Goal: Information Seeking & Learning: Learn about a topic

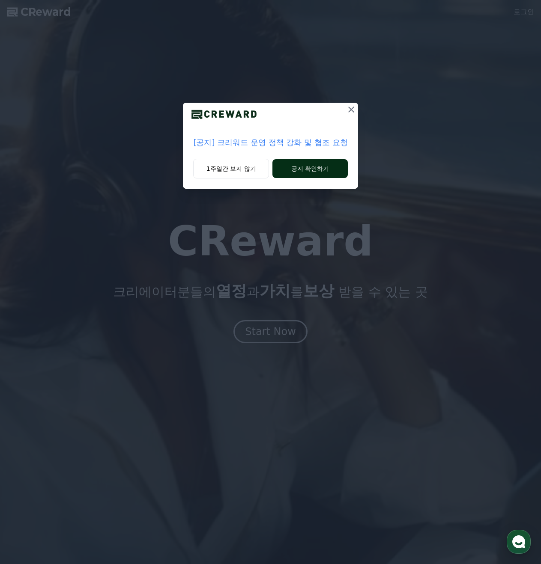
click at [309, 170] on button "공지 확인하기" at bounding box center [309, 168] width 75 height 19
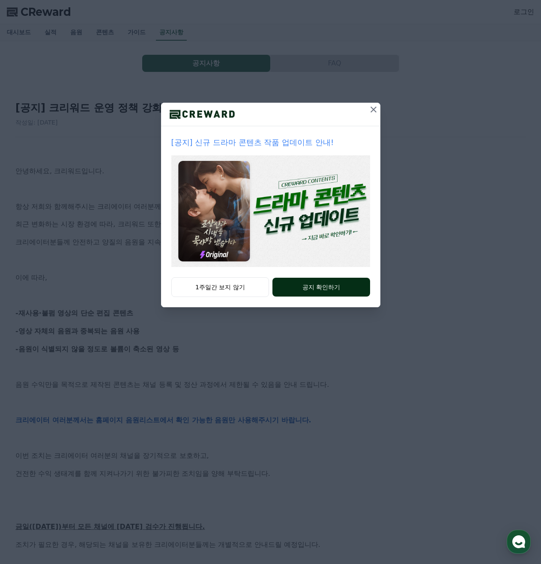
click at [307, 288] on button "공지 확인하기" at bounding box center [320, 287] width 97 height 19
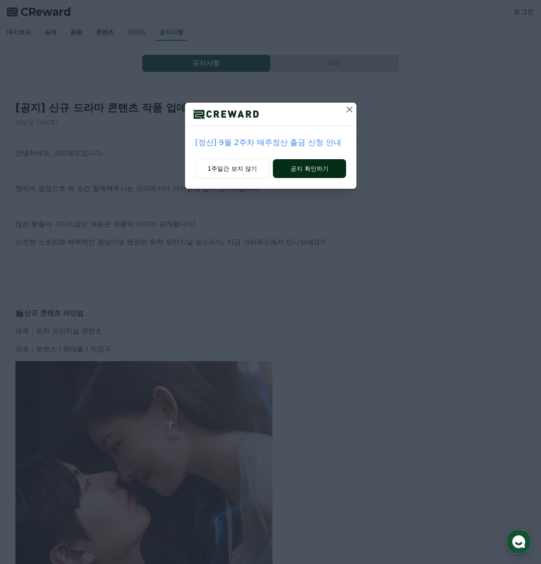
click at [310, 169] on button "공지 확인하기" at bounding box center [309, 168] width 73 height 19
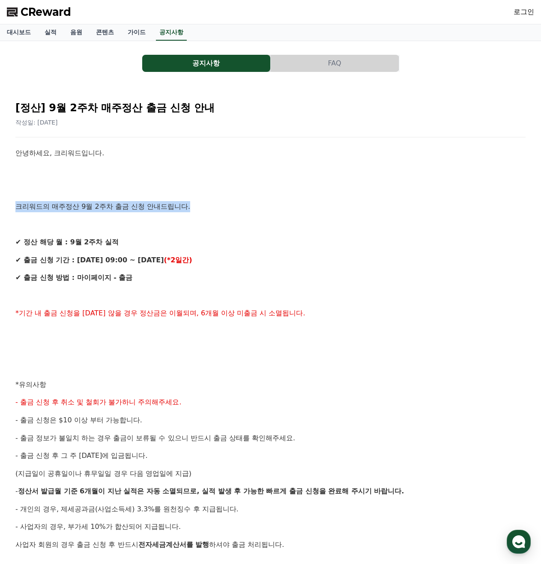
drag, startPoint x: 18, startPoint y: 205, endPoint x: 205, endPoint y: 210, distance: 186.7
click at [205, 210] on p "크리워드의 매주정산 9월 2주차 출금 신청 안내드립니다." at bounding box center [270, 206] width 510 height 11
click at [151, 244] on p "✔ 정산 해당 월 : 9월 2주차 실적" at bounding box center [270, 242] width 510 height 11
drag, startPoint x: 73, startPoint y: 206, endPoint x: 123, endPoint y: 206, distance: 49.7
click at [123, 206] on p "크리워드의 매주정산 9월 2주차 출금 신청 안내드립니다." at bounding box center [270, 206] width 510 height 11
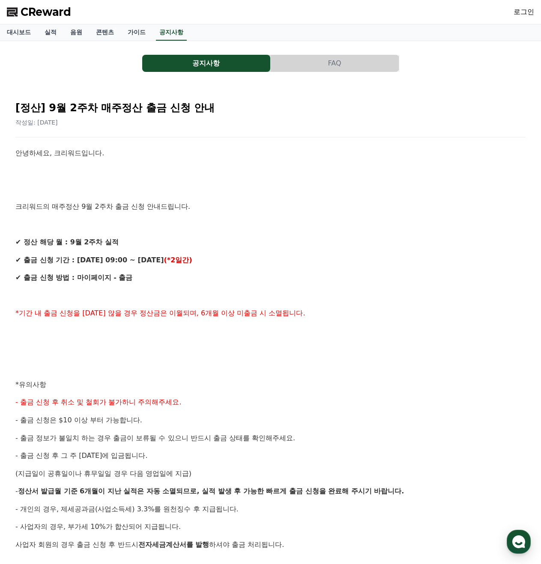
click at [197, 206] on p "크리워드의 매주정산 9월 2주차 출금 신청 안내드립니다." at bounding box center [270, 206] width 510 height 11
drag, startPoint x: 25, startPoint y: 243, endPoint x: 127, endPoint y: 242, distance: 101.9
click at [127, 242] on p "✔ 정산 해당 월 : 9월 2주차 실적" at bounding box center [270, 242] width 510 height 11
drag, startPoint x: 22, startPoint y: 260, endPoint x: 179, endPoint y: 265, distance: 157.2
click at [194, 260] on p "✔ 출금 신청 기간 : [DATE] 09:00 ~ [DATE] (*2일간)" at bounding box center [270, 260] width 510 height 11
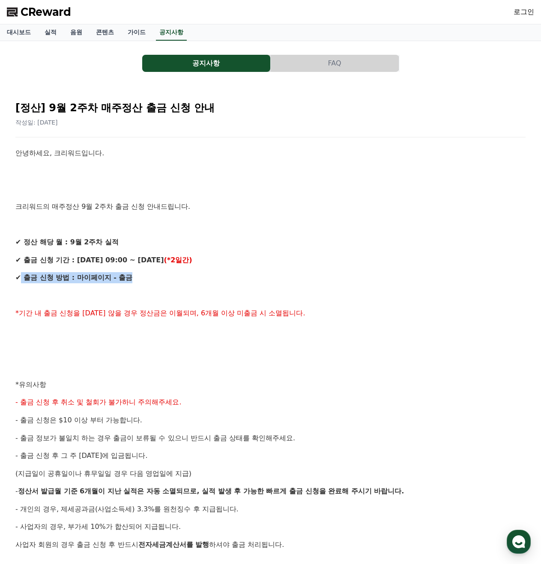
drag, startPoint x: 21, startPoint y: 278, endPoint x: 135, endPoint y: 284, distance: 113.6
click at [138, 282] on p "✔ 출금 신청 방법 : 마이페이지 - 출금" at bounding box center [270, 277] width 510 height 11
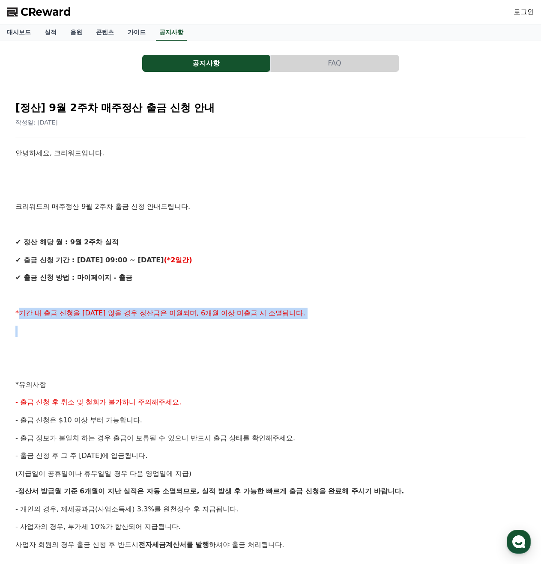
drag, startPoint x: 20, startPoint y: 313, endPoint x: 297, endPoint y: 319, distance: 276.6
click at [297, 319] on div "안녕하세요, 크리워드입니다. 크리워드의 매주정산 9월 2주차 출금 신청 안내드립니다. ✔ 정산 해당 월 : 9월 2주차 실적 ✔ 출금 신청 기…" at bounding box center [270, 394] width 510 height 492
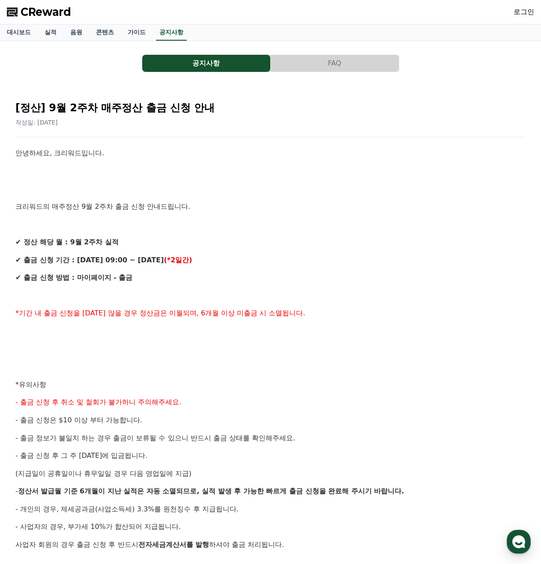
click at [123, 294] on p at bounding box center [270, 295] width 510 height 11
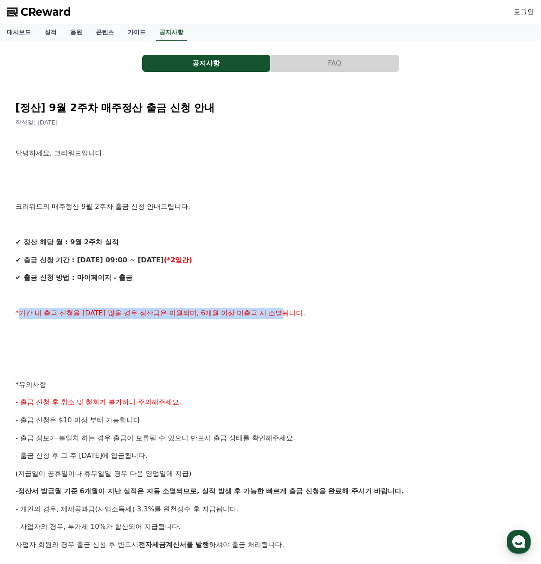
drag, startPoint x: 18, startPoint y: 314, endPoint x: 298, endPoint y: 317, distance: 280.4
click at [298, 317] on p "*기간 내 출금 신청을 하지 않을 경우 정산금은 이월되며, 6개월 이상 미출금 시 소멸됩니다." at bounding box center [270, 313] width 510 height 11
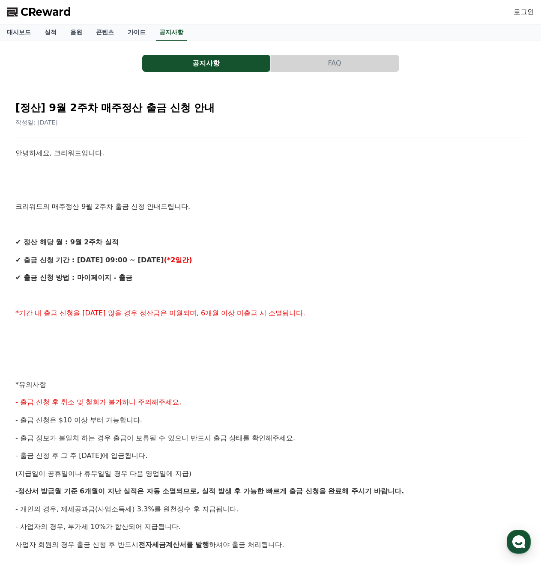
click at [161, 347] on p at bounding box center [270, 349] width 510 height 11
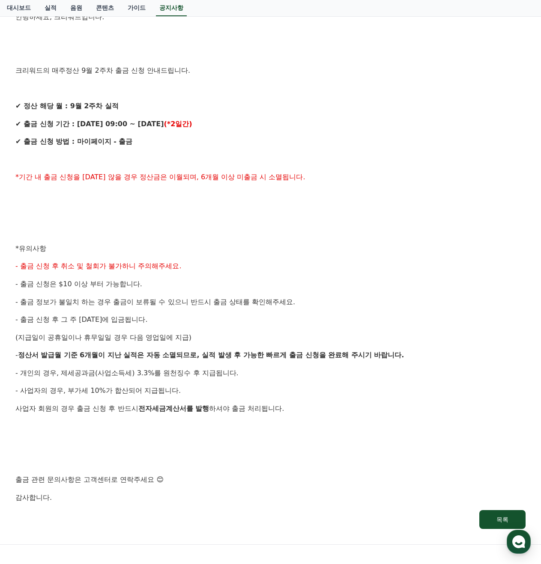
scroll to position [143, 0]
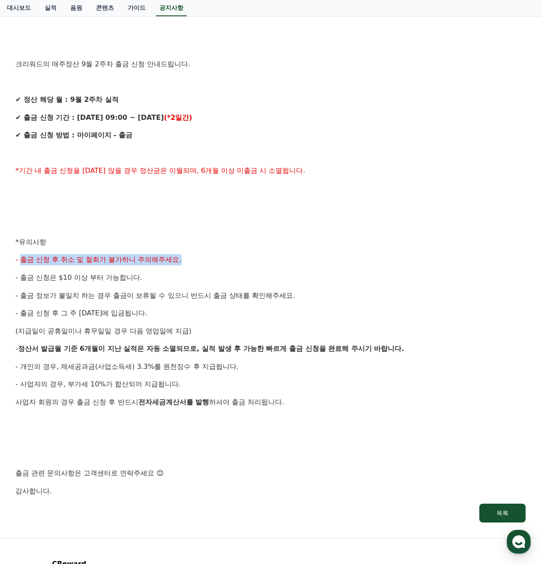
drag, startPoint x: 21, startPoint y: 261, endPoint x: 194, endPoint y: 260, distance: 173.4
click at [194, 260] on p "- 출금 신청 후 취소 및 철회가 불가하니 주의해주세요." at bounding box center [270, 259] width 510 height 11
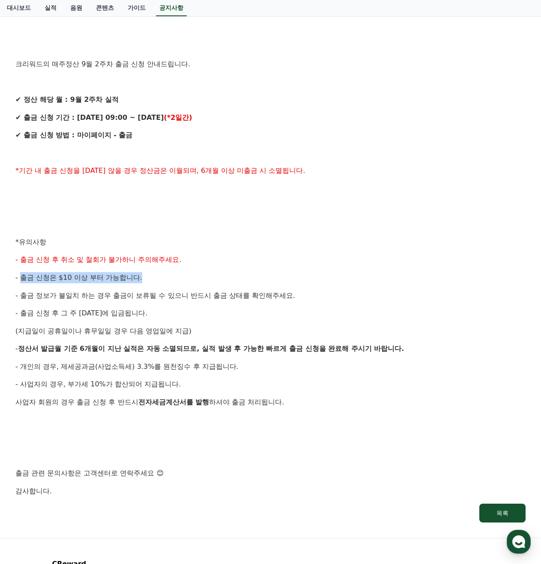
drag, startPoint x: 24, startPoint y: 278, endPoint x: 151, endPoint y: 278, distance: 127.6
click at [151, 278] on p "- 출금 신청은 $10 이상 부터 가능합니다." at bounding box center [270, 277] width 510 height 11
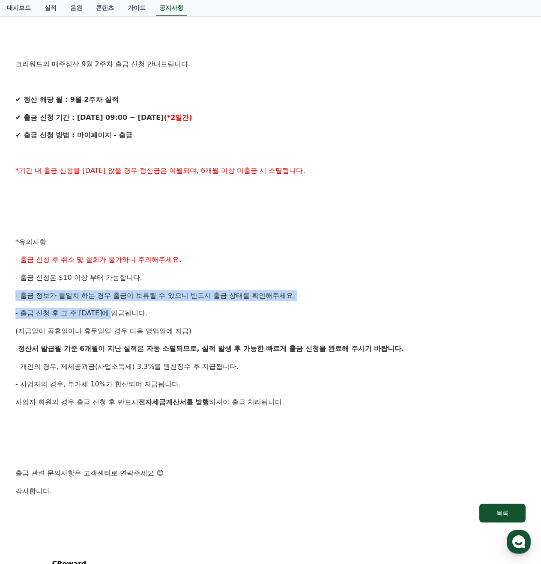
drag, startPoint x: 43, startPoint y: 297, endPoint x: 80, endPoint y: 324, distance: 46.0
click at [131, 313] on div "안녕하세요, 크리워드입니다. 크리워드의 매주정산 9월 2주차 출금 신청 안내드립니다. ✔ 정산 해당 월 : 9월 2주차 실적 ✔ 출금 신청 기…" at bounding box center [270, 251] width 510 height 492
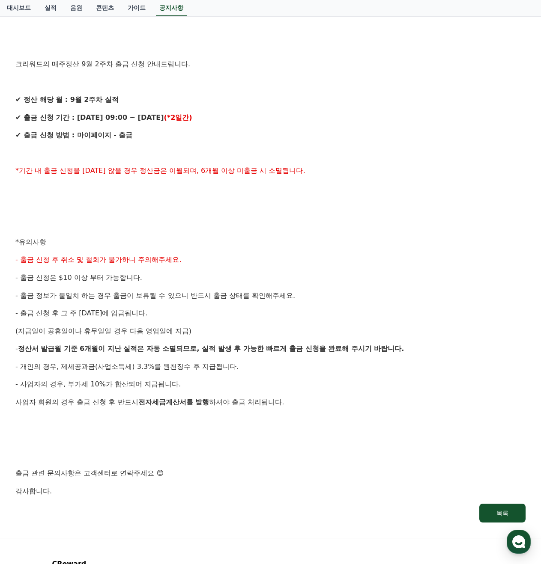
click at [57, 330] on span "(지급일이 공휴일이나 휴무일일 경우 다음 영업일에 지급)" at bounding box center [103, 331] width 176 height 8
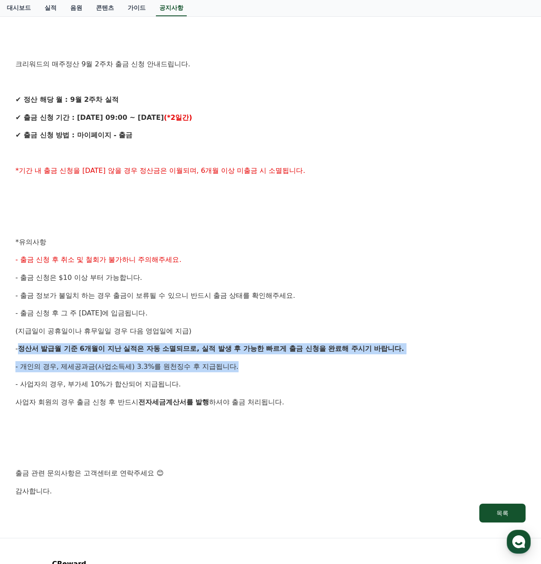
drag, startPoint x: 24, startPoint y: 351, endPoint x: 243, endPoint y: 366, distance: 219.7
click at [243, 366] on div "안녕하세요, 크리워드입니다. 크리워드의 매주정산 9월 2주차 출금 신청 안내드립니다. ✔ 정산 해당 월 : 9월 2주차 실적 ✔ 출금 신청 기…" at bounding box center [270, 251] width 510 height 492
click at [243, 366] on p "- 개인의 경우, 제세공과금(사업소득세) 3.3%를 원천징수 후 지급됩니다." at bounding box center [270, 366] width 510 height 11
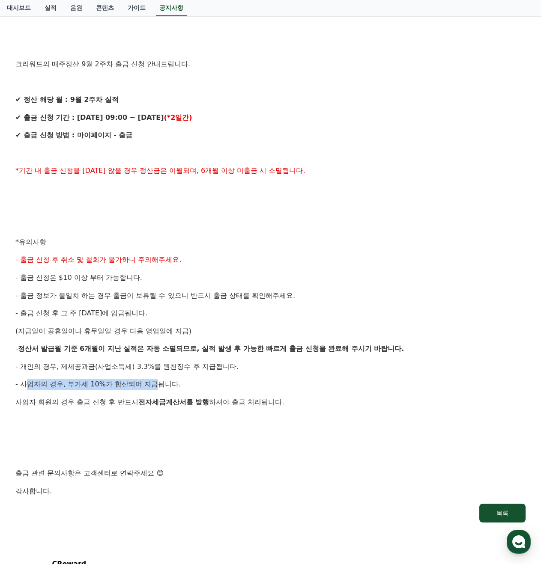
drag, startPoint x: 25, startPoint y: 385, endPoint x: 157, endPoint y: 388, distance: 131.5
click at [157, 388] on span "- 사업자의 경우, 부가세 10%가 합산되어 지급됩니다." at bounding box center [97, 384] width 165 height 8
drag, startPoint x: 134, startPoint y: 405, endPoint x: 211, endPoint y: 400, distance: 77.7
click at [209, 400] on p "사업자 회원의 경우 출금 신청 후 반드시 전자세금계산서를 발행 하셔야 출금 처리됩니다." at bounding box center [270, 402] width 510 height 11
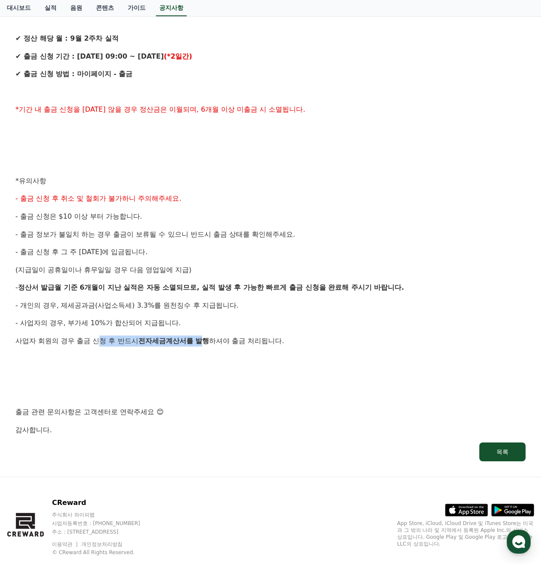
scroll to position [223, 0]
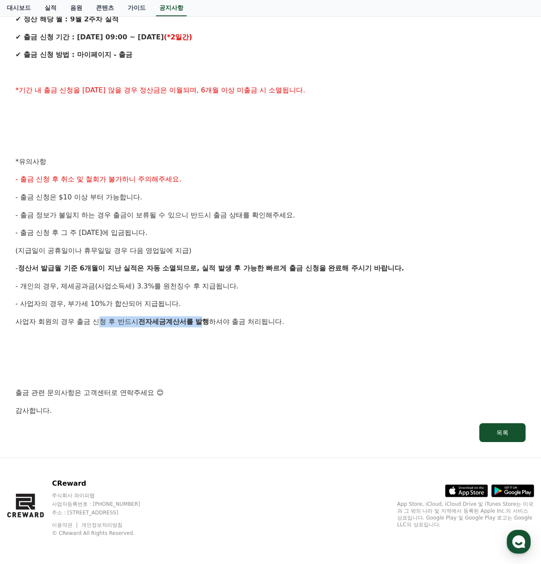
drag, startPoint x: 70, startPoint y: 515, endPoint x: 199, endPoint y: 513, distance: 129.3
click at [156, 513] on p "주소 : [STREET_ADDRESS]" at bounding box center [104, 512] width 104 height 7
drag, startPoint x: 53, startPoint y: 497, endPoint x: 211, endPoint y: 516, distance: 160.0
click at [211, 516] on div "CReward 주식회사 와이피랩 사업자등록번호 : 655-81-03655 주소 : 경기도 김포시 양촌읍 양곡로 495, 3층 305-비이16호…" at bounding box center [270, 511] width 541 height 106
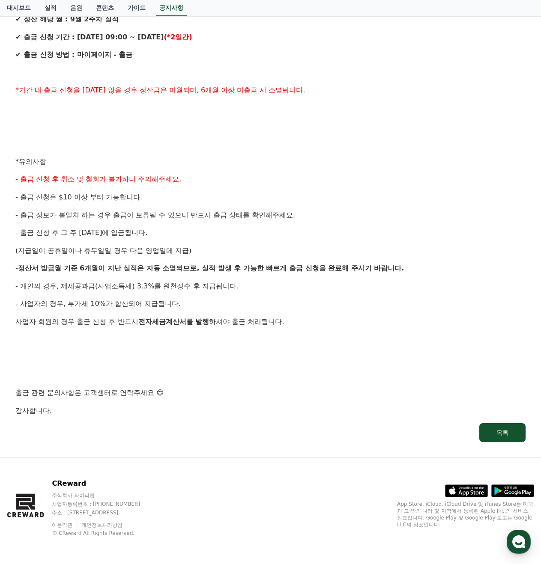
click at [156, 517] on div "CReward 주식회사 와이피랩 사업자등록번호 : 655-81-03655 주소 : 경기도 김포시 양촌읍 양곡로 495, 3층 305-비이16호…" at bounding box center [104, 508] width 104 height 58
click at [178, 436] on link "목록" at bounding box center [270, 432] width 510 height 19
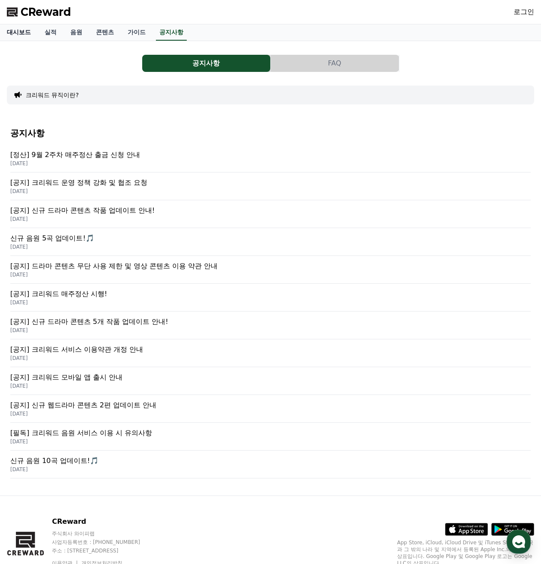
click at [17, 33] on link "대시보드" at bounding box center [19, 32] width 38 height 16
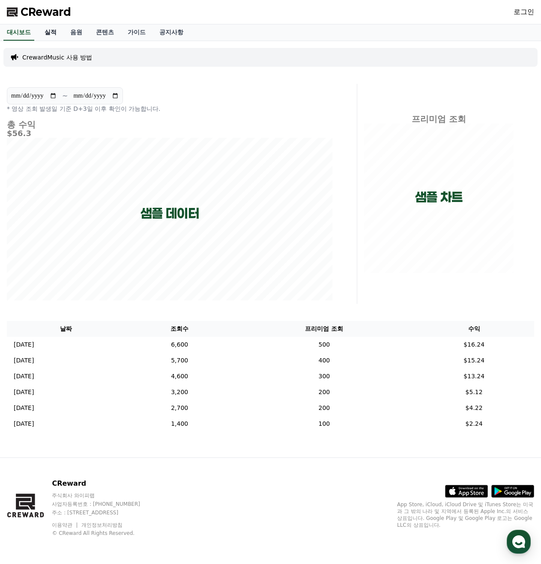
click at [47, 31] on link "실적" at bounding box center [51, 32] width 26 height 16
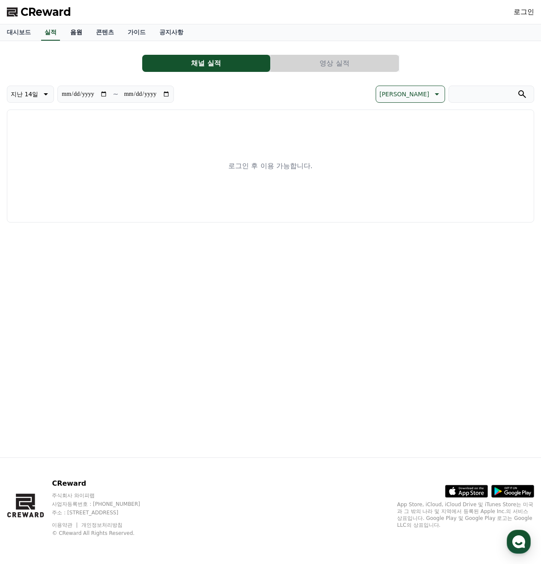
click at [77, 32] on link "음원" at bounding box center [76, 32] width 26 height 16
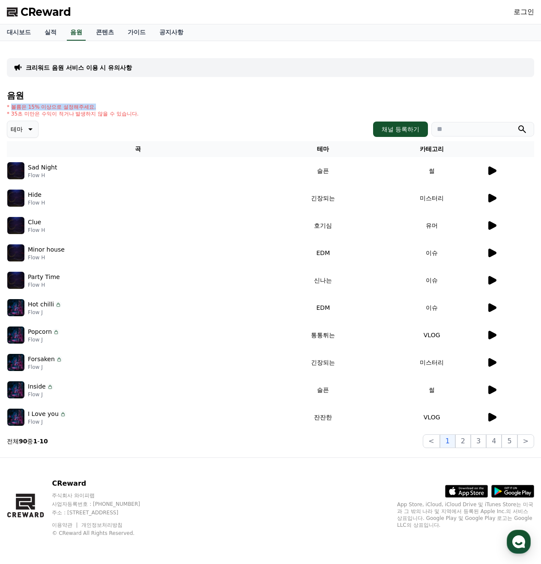
drag, startPoint x: 11, startPoint y: 108, endPoint x: 96, endPoint y: 105, distance: 85.2
click at [96, 105] on p "* 볼륨은 15% 이상으로 설정해주세요." at bounding box center [73, 107] width 132 height 7
drag, startPoint x: 9, startPoint y: 114, endPoint x: 152, endPoint y: 116, distance: 142.6
click at [149, 115] on div "* 볼륨은 15% 이상으로 설정해주세요. * 35초 미만은 수익이 적거나 발생하지 않을 수 있습니다." at bounding box center [270, 111] width 527 height 14
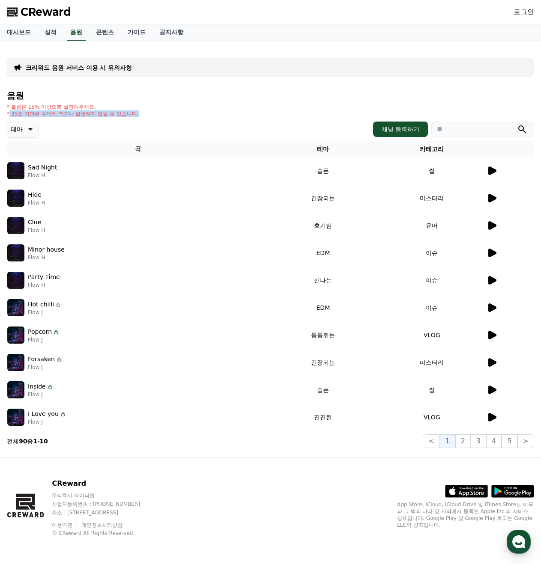
click at [152, 116] on div "* 볼륨은 15% 이상으로 설정해주세요. * 35초 미만은 수익이 적거나 발생하지 않을 수 있습니다." at bounding box center [270, 111] width 527 height 14
drag, startPoint x: 97, startPoint y: 504, endPoint x: 134, endPoint y: 506, distance: 37.7
click at [134, 506] on p "사업자등록번호 : [PHONE_NUMBER]" at bounding box center [104, 504] width 104 height 7
click at [467, 444] on button "2" at bounding box center [462, 442] width 15 height 14
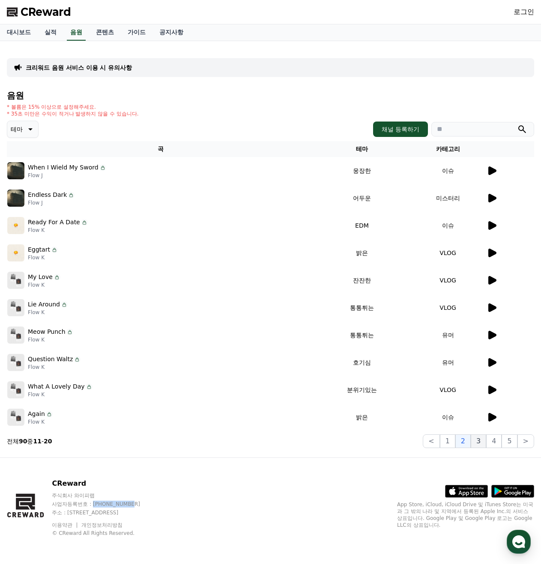
click at [481, 443] on button "3" at bounding box center [477, 442] width 15 height 14
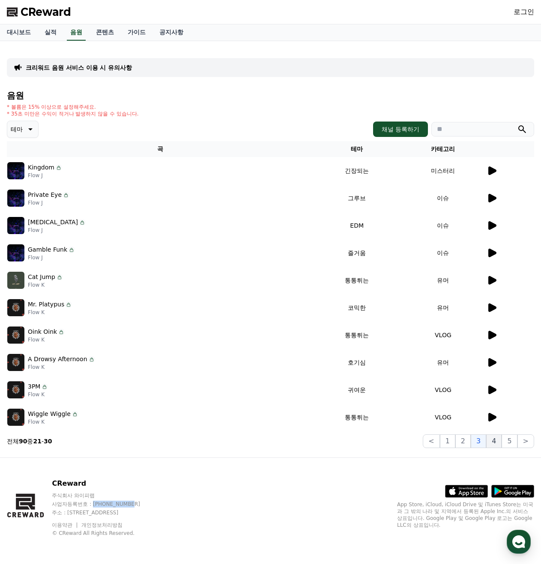
click at [498, 443] on button "4" at bounding box center [493, 442] width 15 height 14
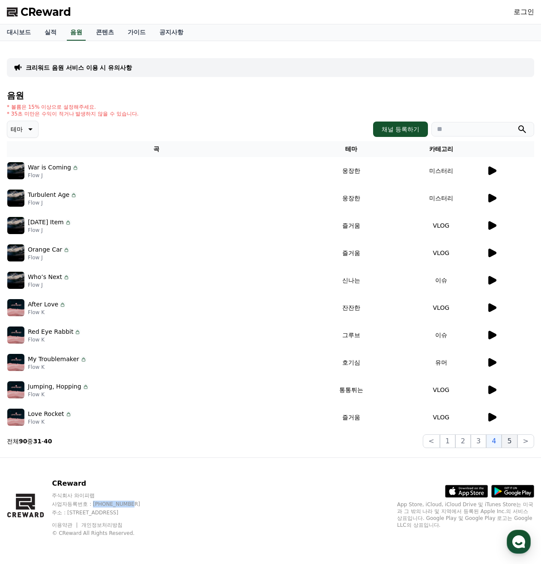
click at [509, 441] on button "5" at bounding box center [508, 442] width 15 height 14
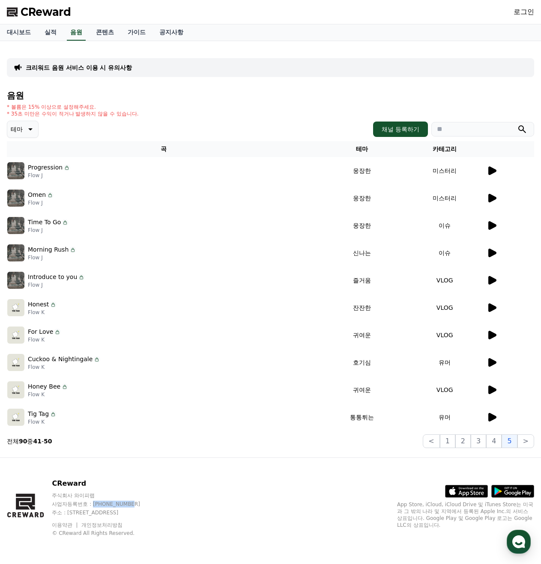
click at [490, 279] on icon at bounding box center [492, 280] width 8 height 9
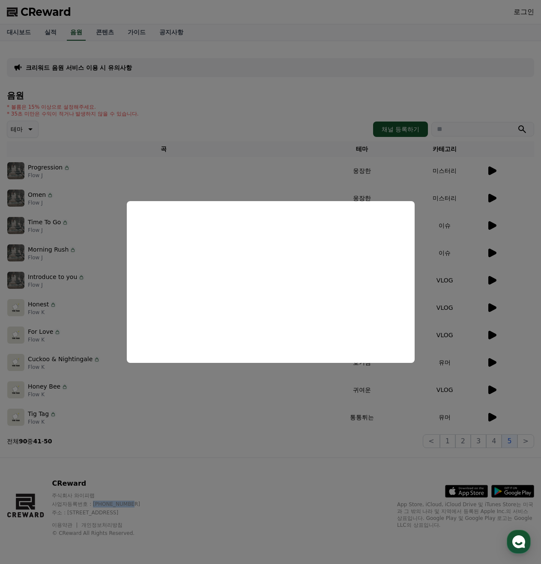
click at [353, 438] on button "close modal" at bounding box center [270, 282] width 541 height 564
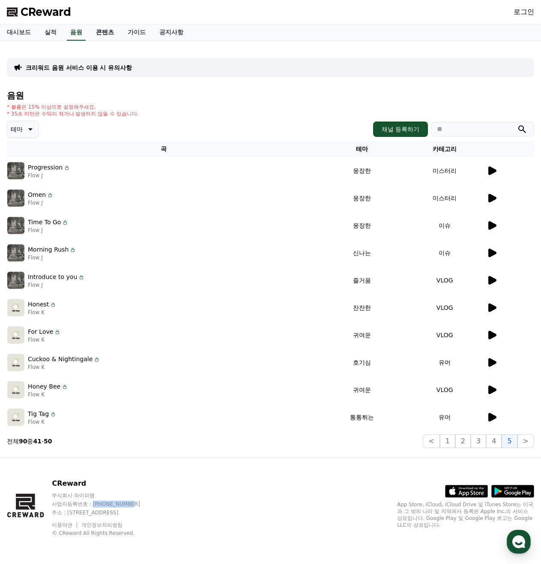
click at [106, 31] on link "콘텐츠" at bounding box center [105, 32] width 32 height 16
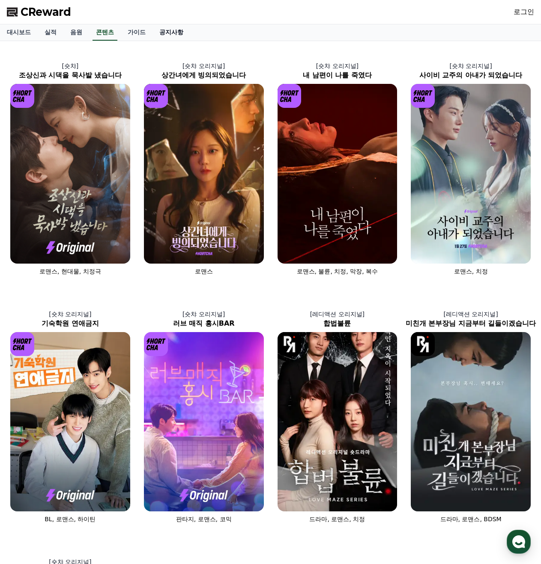
click at [170, 29] on link "공지사항" at bounding box center [171, 32] width 38 height 16
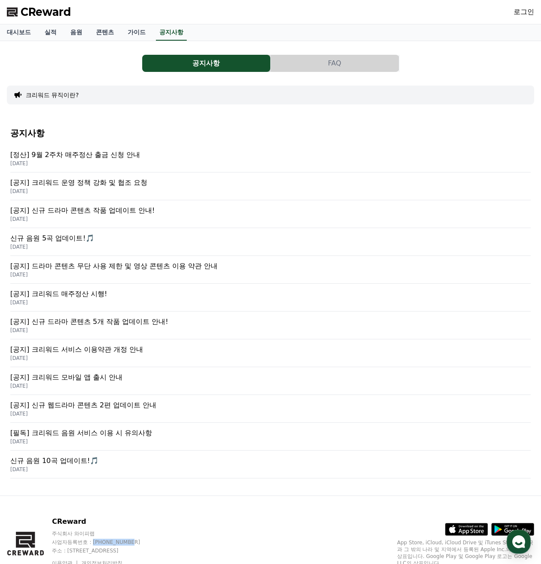
click at [102, 434] on p "[필독] 크리워드 음원 서비스 이용 시 유의사항" at bounding box center [270, 433] width 520 height 10
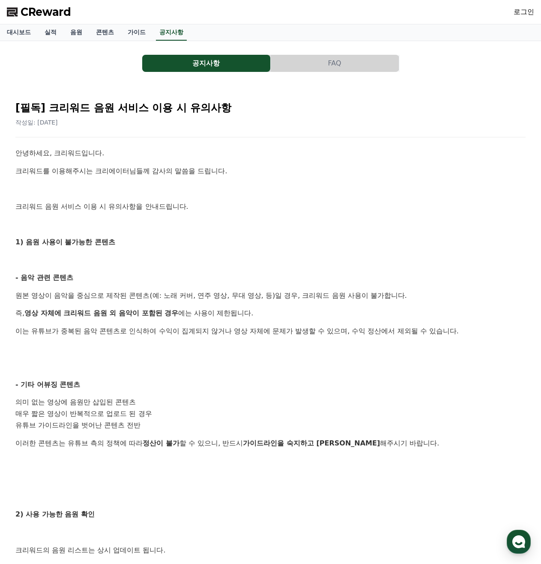
drag, startPoint x: 15, startPoint y: 152, endPoint x: 116, endPoint y: 246, distance: 138.8
click at [116, 246] on div "[필독] 크리워드 음원 서비스 이용 시 유의사항 작성일: 2025-02-21 안녕하세요, 크리워드입니다. 크리워드를 이용해주시는 크리에이터님들…" at bounding box center [270, 417] width 513 height 651
click at [124, 246] on p "1) 음원 사용이 불가능한 콘텐츠" at bounding box center [270, 242] width 510 height 11
drag, startPoint x: 14, startPoint y: 243, endPoint x: 126, endPoint y: 243, distance: 111.7
click at [126, 243] on div "[필독] 크리워드 음원 서비스 이용 시 유의사항 작성일: 2025-02-21 안녕하세요, 크리워드입니다. 크리워드를 이용해주시는 크리에이터님들…" at bounding box center [270, 417] width 513 height 651
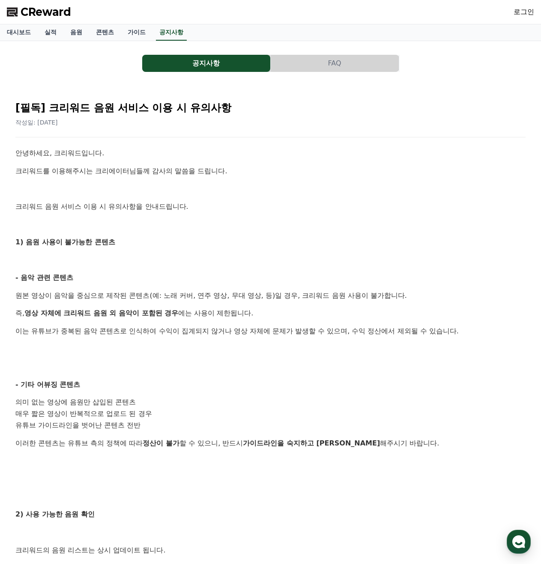
click at [109, 281] on p "- 음악 관련 콘텐츠" at bounding box center [270, 277] width 510 height 11
drag, startPoint x: 30, startPoint y: 277, endPoint x: 98, endPoint y: 278, distance: 68.5
click at [98, 278] on p "- 음악 관련 콘텐츠" at bounding box center [270, 277] width 510 height 11
click at [92, 281] on p "- 음악 관련 콘텐츠" at bounding box center [270, 277] width 510 height 11
drag, startPoint x: 16, startPoint y: 296, endPoint x: 414, endPoint y: 299, distance: 398.1
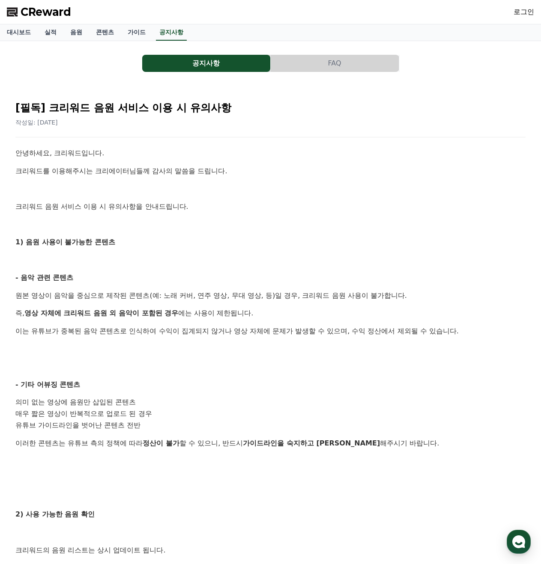
click at [414, 299] on p "원본 영상이 음악을 중심으로 제작된 콘텐츠(예: 노래 커버, 연주 영상, 무대 영상, 등)일 경우, 크리워드 음원 사용이 불가합니다." at bounding box center [270, 295] width 510 height 11
click at [280, 298] on p "원본 영상이 음악을 중심으로 제작된 콘텐츠(예: 노래 커버, 연주 영상, 무대 영상, 등)일 경우, 크리워드 음원 사용이 불가합니다." at bounding box center [270, 295] width 510 height 11
click at [271, 297] on p "원본 영상이 음악을 중심으로 제작된 콘텐츠(예: 노래 커버, 연주 영상, 무대 영상, 등)일 경우, 크리워드 음원 사용이 불가합니다." at bounding box center [270, 295] width 510 height 11
drag, startPoint x: 16, startPoint y: 297, endPoint x: 146, endPoint y: 297, distance: 129.7
click at [146, 297] on p "원본 영상이 음악을 중심으로 제작된 콘텐츠(예: 노래 커버, 연주 영상, 무대 영상, 등)일 경우, 크리워드 음원 사용이 불가합니다." at bounding box center [270, 295] width 510 height 11
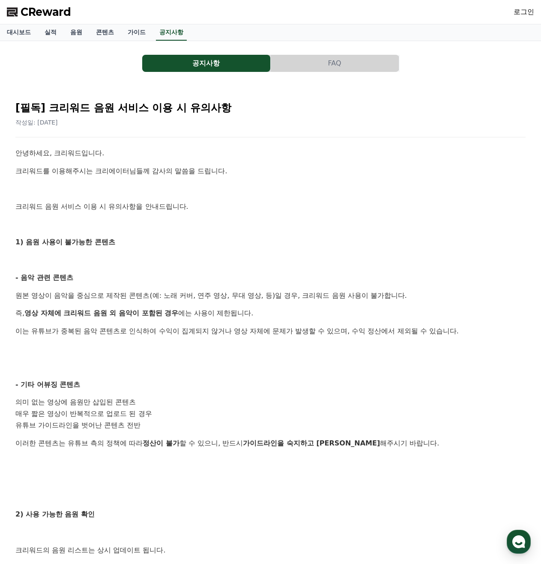
click at [146, 297] on p "원본 영상이 음악을 중심으로 제작된 콘텐츠(예: 노래 커버, 연주 영상, 무대 영상, 등)일 경우, 크리워드 음원 사용이 불가합니다." at bounding box center [270, 295] width 510 height 11
drag, startPoint x: 162, startPoint y: 297, endPoint x: 262, endPoint y: 297, distance: 99.7
click at [262, 297] on p "원본 영상이 음악을 중심으로 제작된 콘텐츠(예: 노래 커버, 연주 영상, 무대 영상, 등)일 경우, 크리워드 음원 사용이 불가합니다." at bounding box center [270, 295] width 510 height 11
drag, startPoint x: 305, startPoint y: 296, endPoint x: 416, endPoint y: 298, distance: 111.3
click at [416, 298] on p "원본 영상이 음악을 중심으로 제작된 콘텐츠(예: 노래 커버, 연주 영상, 무대 영상, 등)일 경우, 크리워드 음원 사용이 불가합니다." at bounding box center [270, 295] width 510 height 11
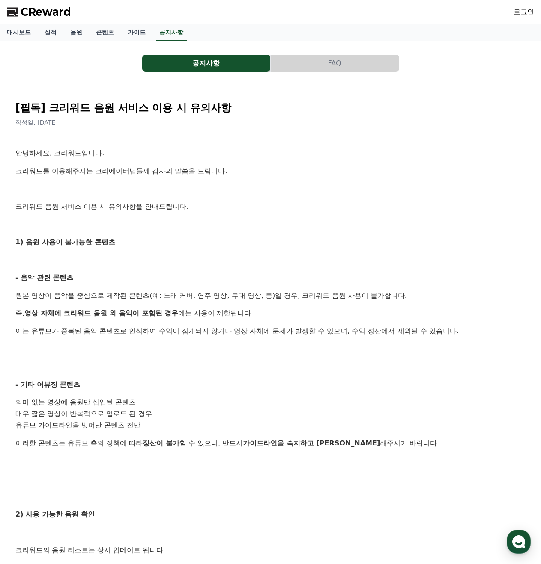
click at [227, 309] on p "즉, 영상 자체에 크리워드 음원 외 음악이 포함된 경우 에는 사용이 제한됩니다." at bounding box center [270, 313] width 510 height 11
drag, startPoint x: 27, startPoint y: 316, endPoint x: 292, endPoint y: 316, distance: 265.0
click at [262, 315] on p "즉, 영상 자체에 크리워드 음원 외 음악이 포함된 경우 에는 사용이 제한됩니다." at bounding box center [270, 313] width 510 height 11
click at [292, 316] on p "즉, 영상 자체에 크리워드 음원 외 음악이 포함된 경우 에는 사용이 제한됩니다." at bounding box center [270, 313] width 510 height 11
click at [223, 193] on p at bounding box center [270, 188] width 510 height 11
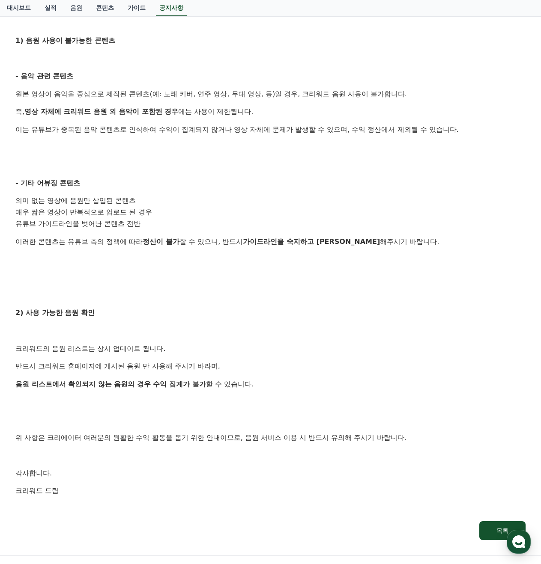
scroll to position [238, 0]
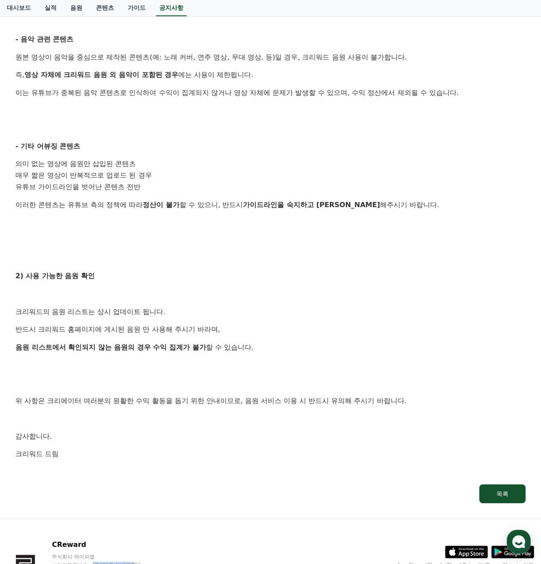
drag, startPoint x: 14, startPoint y: 107, endPoint x: 119, endPoint y: 451, distance: 360.5
click at [119, 451] on div "[필독] 크리워드 음원 서비스 이용 시 유의사항 작성일: 2025-02-21 안녕하세요, 크리워드입니다. 크리워드를 이용해주시는 크리에이터님들…" at bounding box center [270, 179] width 513 height 651
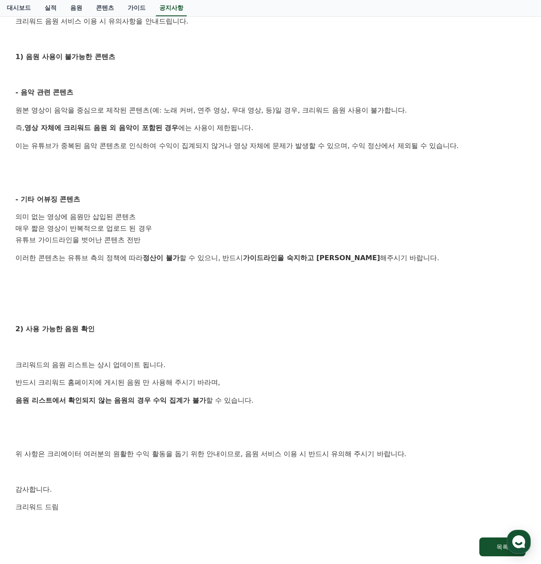
scroll to position [0, 0]
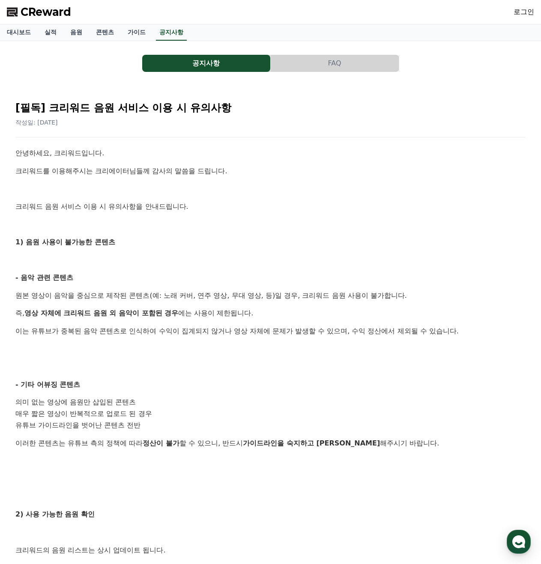
click at [275, 179] on div "안녕하세요, 크리워드입니다. 크리워드를 이용해주시는 크리에이터님들께 감사의 말씀을 드립니다. 크리워드 음원 서비스 이용 시 유의사항을 안내드립…" at bounding box center [270, 432] width 510 height 569
click at [211, 382] on p "- 기타 어뷰징 콘텐츠" at bounding box center [270, 384] width 510 height 11
drag, startPoint x: 25, startPoint y: 242, endPoint x: 119, endPoint y: 240, distance: 94.6
click at [119, 240] on p "1) 음원 사용이 불가능한 콘텐츠" at bounding box center [270, 242] width 510 height 11
click at [141, 240] on p "1) 음원 사용이 불가능한 콘텐츠" at bounding box center [270, 242] width 510 height 11
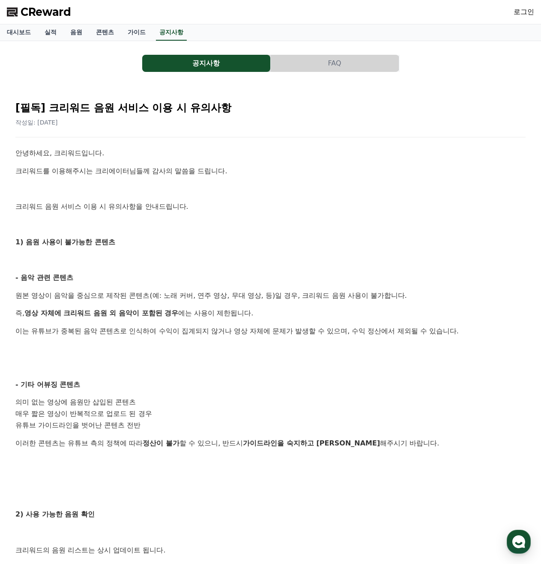
drag, startPoint x: 21, startPoint y: 277, endPoint x: 96, endPoint y: 277, distance: 75.3
click at [73, 276] on strong "- 음악 관련 콘텐츠" at bounding box center [44, 278] width 58 height 8
click at [103, 277] on p "- 음악 관련 콘텐츠" at bounding box center [270, 277] width 510 height 11
drag, startPoint x: 14, startPoint y: 298, endPoint x: 106, endPoint y: 305, distance: 92.3
click at [110, 305] on div "[필독] 크리워드 음원 서비스 이용 시 유의사항 작성일: 2025-02-21 안녕하세요, 크리워드입니다. 크리워드를 이용해주시는 크리에이터님들…" at bounding box center [270, 417] width 513 height 651
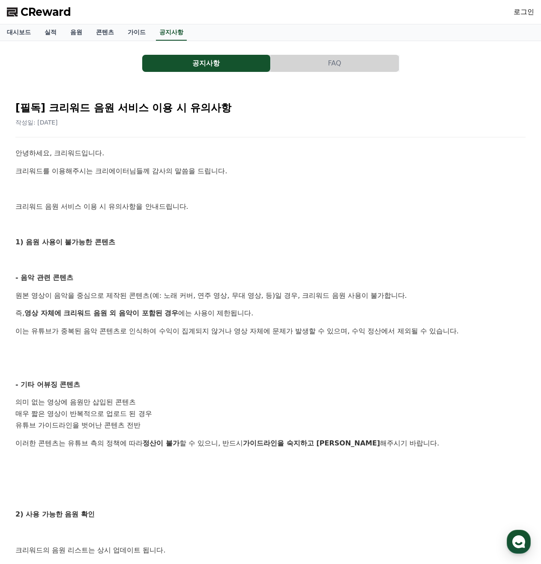
click at [106, 305] on div "안녕하세요, 크리워드입니다. 크리워드를 이용해주시는 크리에이터님들께 감사의 말씀을 드립니다. 크리워드 음원 서비스 이용 시 유의사항을 안내드립…" at bounding box center [270, 432] width 510 height 569
drag, startPoint x: 20, startPoint y: 315, endPoint x: 258, endPoint y: 314, distance: 237.6
click at [258, 314] on p "즉, 영상 자체에 크리워드 음원 외 음악이 포함된 경우 에는 사용이 제한됩니다." at bounding box center [270, 313] width 510 height 11
click at [262, 313] on p "즉, 영상 자체에 크리워드 음원 외 음악이 포함된 경우 에는 사용이 제한됩니다." at bounding box center [270, 313] width 510 height 11
drag, startPoint x: 17, startPoint y: 333, endPoint x: 463, endPoint y: 330, distance: 446.1
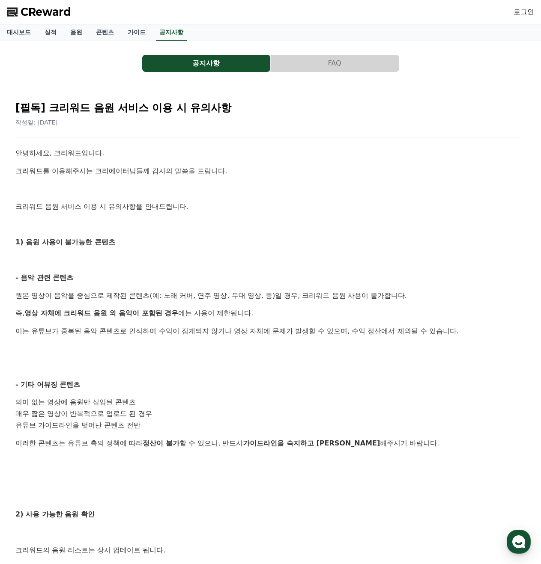
click at [463, 330] on p "이는 유튜브가 중복된 음악 콘텐츠로 인식하여 수익이 집계되지 않거나 영상 자체에 문제가 발생할 수 있으며, 수익 정산에서 제외될 수 있습니다." at bounding box center [270, 331] width 510 height 11
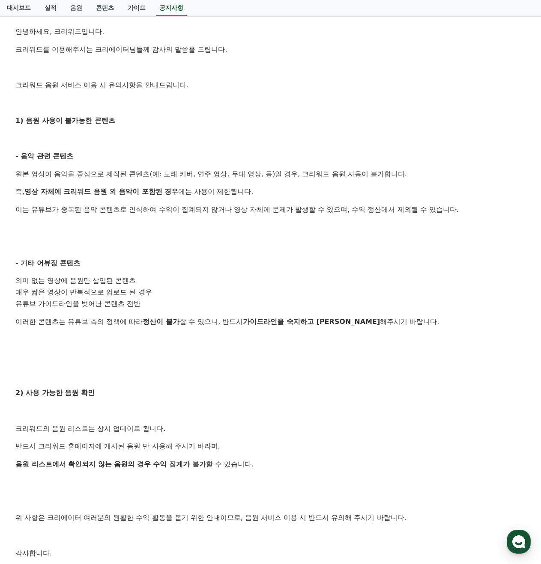
scroll to position [143, 0]
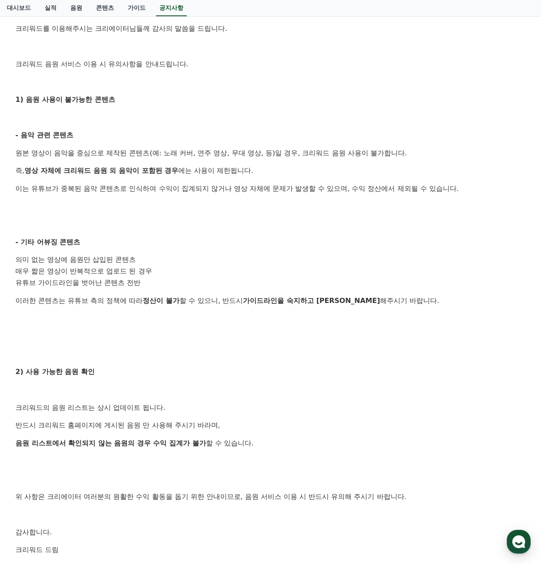
drag, startPoint x: 13, startPoint y: 261, endPoint x: 338, endPoint y: 302, distance: 327.1
click at [343, 300] on div "[필독] 크리워드 음원 서비스 이용 시 유의사항 작성일: 2025-02-21 안녕하세요, 크리워드입니다. 크리워드를 이용해주시는 크리에이터님들…" at bounding box center [270, 275] width 520 height 658
click at [100, 334] on p at bounding box center [270, 336] width 510 height 11
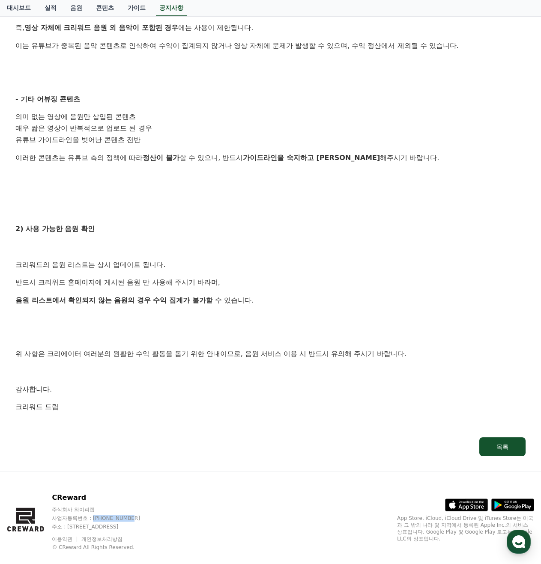
drag, startPoint x: 13, startPoint y: 264, endPoint x: 260, endPoint y: 300, distance: 250.0
click at [260, 300] on div "[필독] 크리워드 음원 서비스 이용 시 유의사항 작성일: 2025-02-21 안녕하세요, 크리워드입니다. 크리워드를 이용해주시는 크리에이터님들…" at bounding box center [270, 133] width 520 height 658
click at [260, 300] on p "음원 리스트에서 확인되지 않는 음원의 경우 수익 집계가 불가 할 수 있습니다." at bounding box center [270, 300] width 510 height 11
drag, startPoint x: 134, startPoint y: 348, endPoint x: 395, endPoint y: 352, distance: 260.8
click at [396, 351] on p "위 사항은 크리에이터 여러분의 원활한 수익 활동을 돕기 위한 안내이므로, 음원 서비스 이용 시 반드시 유의해 주시기 바랍니다." at bounding box center [270, 353] width 510 height 11
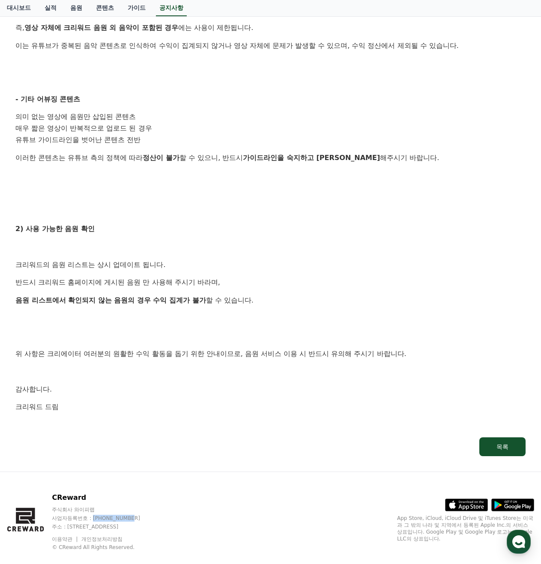
click at [255, 354] on p "위 사항은 크리에이터 여러분의 원활한 수익 활동을 돕기 위한 안내이므로, 음원 서비스 이용 시 반드시 유의해 주시기 바랍니다." at bounding box center [270, 353] width 510 height 11
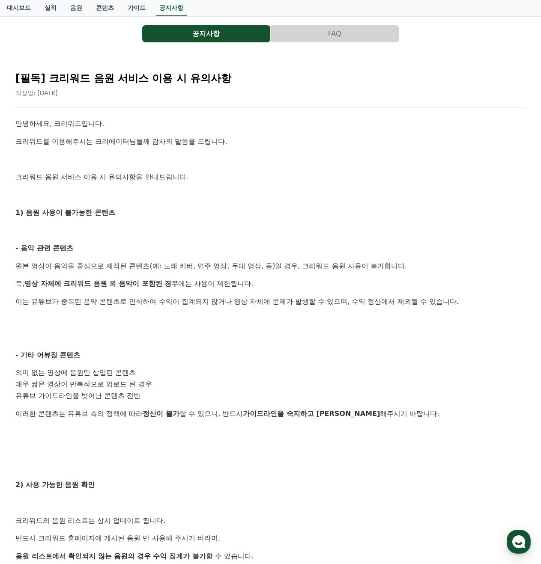
scroll to position [0, 0]
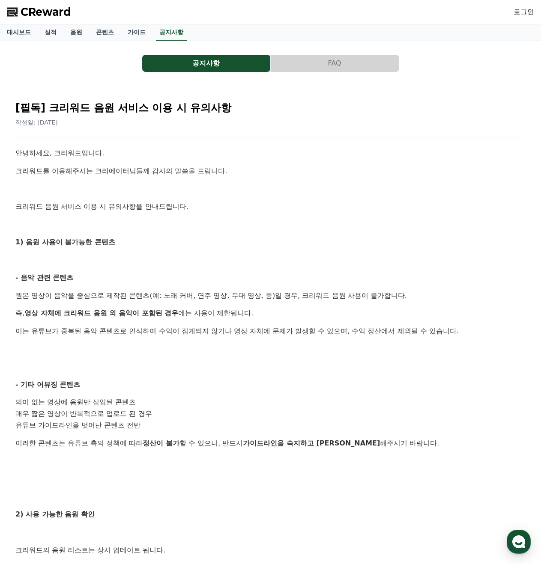
click at [209, 64] on button "공지사항" at bounding box center [206, 63] width 128 height 17
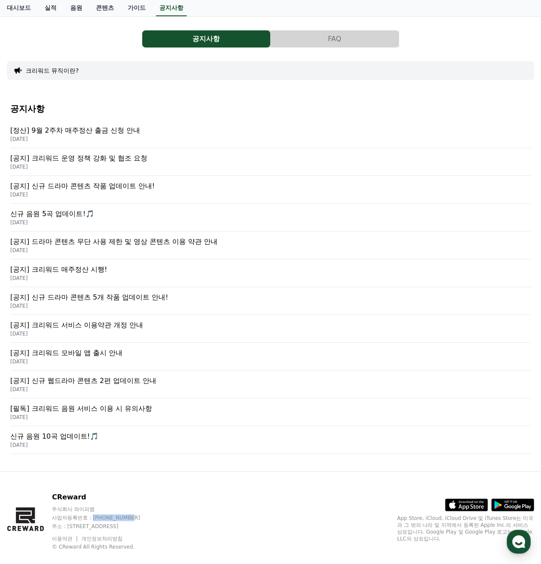
scroll to position [38, 0]
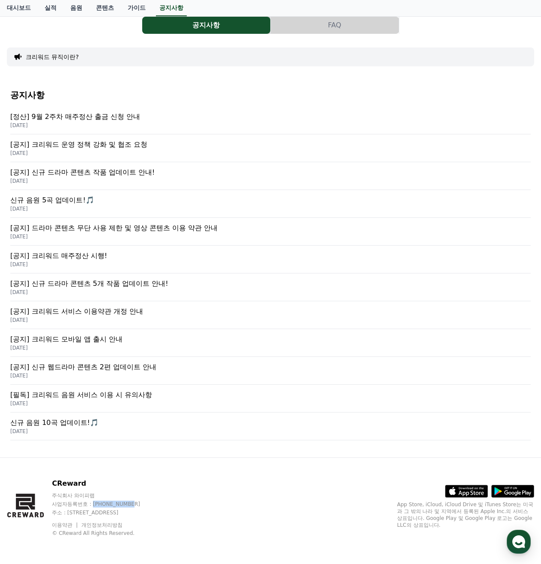
click at [86, 369] on p "[공지] 신규 웹드라마 콘텐츠 2편 업데이트 안내" at bounding box center [270, 367] width 520 height 10
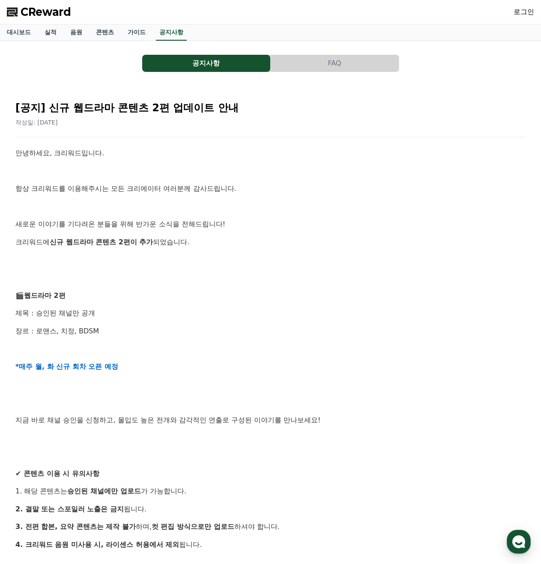
drag, startPoint x: 27, startPoint y: 226, endPoint x: 208, endPoint y: 241, distance: 181.7
click at [208, 241] on div "안녕하세요, 크리워드입니다. 항상 크리워드를 이용해주시는 모든 크리에이터 여러분께 감사드립니다. 새로운 이야기를 기다려온 분들을 위해 반가운 …" at bounding box center [270, 411] width 510 height 527
click at [200, 242] on p "크리워드에 신규 웹드라마 콘텐츠 2편이 추가 되었습니다." at bounding box center [270, 242] width 510 height 11
drag, startPoint x: 53, startPoint y: 241, endPoint x: 209, endPoint y: 239, distance: 156.3
click at [209, 239] on p "크리워드에 신규 웹드라마 콘텐츠 2편이 추가 되었습니다." at bounding box center [270, 242] width 510 height 11
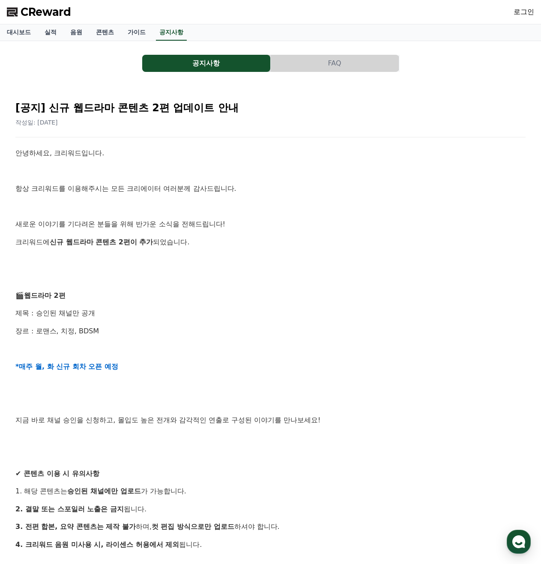
click at [161, 273] on p at bounding box center [270, 277] width 510 height 11
drag, startPoint x: 36, startPoint y: 315, endPoint x: 110, endPoint y: 314, distance: 73.6
click at [110, 314] on p "제목 : 승인된 채널만 공개" at bounding box center [270, 313] width 510 height 11
click at [114, 315] on p "제목 : 승인된 채널만 공개" at bounding box center [270, 313] width 510 height 11
drag, startPoint x: 17, startPoint y: 367, endPoint x: 121, endPoint y: 366, distance: 103.6
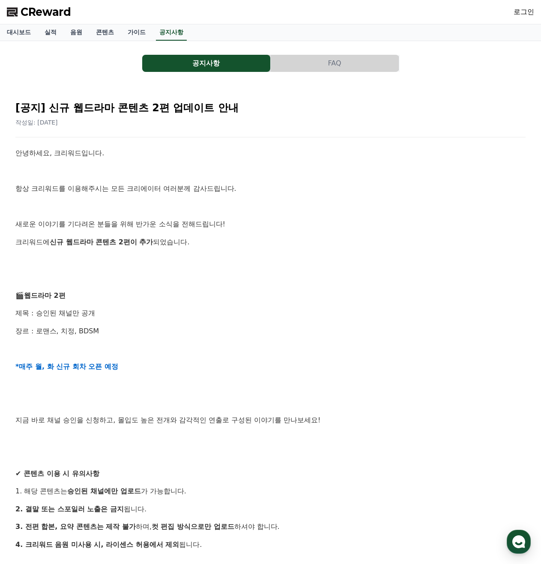
click at [118, 366] on p "*매주 월, 화 신규 회차 오픈 예정" at bounding box center [270, 366] width 510 height 11
click at [121, 366] on p "*매주 월, 화 신규 회차 오픈 예정" at bounding box center [270, 366] width 510 height 11
drag, startPoint x: 15, startPoint y: 420, endPoint x: 318, endPoint y: 420, distance: 302.7
click at [318, 420] on p "지금 바로 채널 승인을 신청하고, 몰입도 높은 전개와 감각적인 연출로 구성된 이야기를 만나보세요!" at bounding box center [270, 420] width 510 height 11
click at [158, 389] on p at bounding box center [270, 384] width 510 height 11
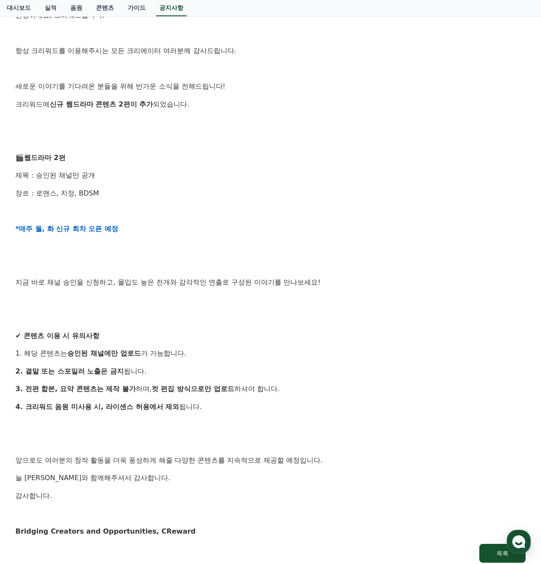
scroll to position [143, 0]
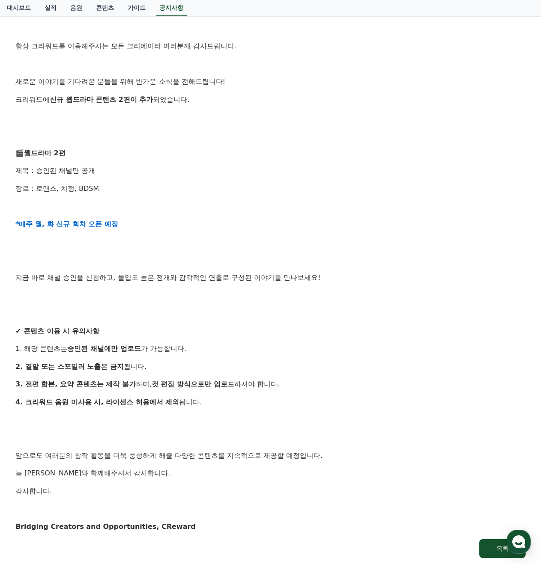
drag, startPoint x: 21, startPoint y: 351, endPoint x: 281, endPoint y: 403, distance: 265.1
click at [281, 403] on div "안녕하세요, 크리워드입니다. 항상 크리워드를 이용해주시는 모든 크리에이터 여러분께 감사드립니다. 새로운 이야기를 기다려온 분들을 위해 반가운 …" at bounding box center [270, 268] width 510 height 527
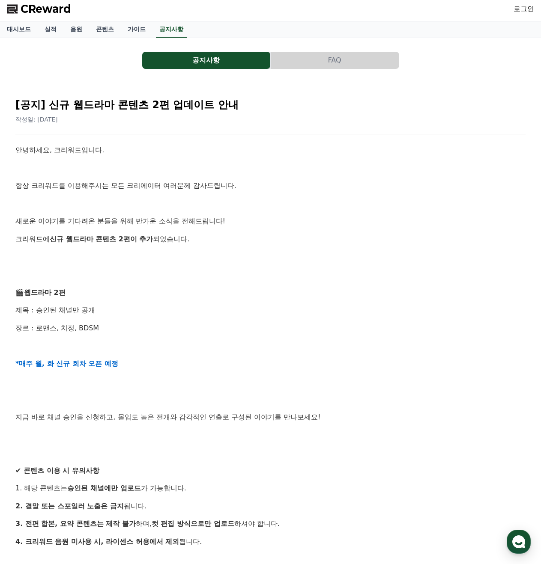
scroll to position [0, 0]
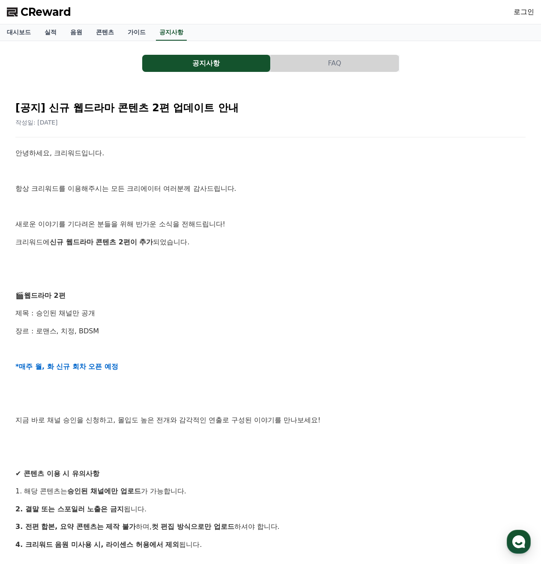
click at [194, 64] on button "공지사항" at bounding box center [206, 63] width 128 height 17
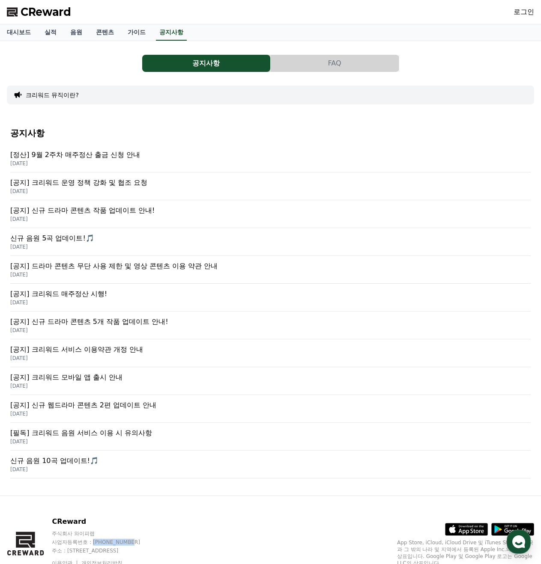
click at [202, 348] on p "[공지] 크리워드 서비스 이용약관 개정 안내" at bounding box center [270, 350] width 520 height 10
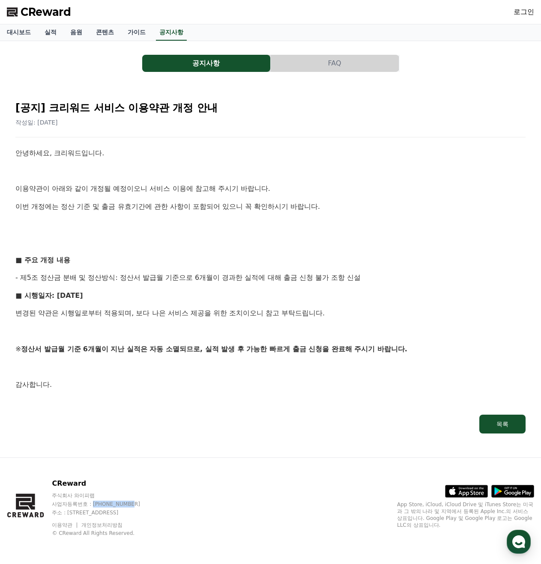
drag, startPoint x: 51, startPoint y: 108, endPoint x: 181, endPoint y: 177, distance: 147.3
click at [223, 111] on h2 "[공지] 크리워드 서비스 이용약관 개정 안내" at bounding box center [270, 108] width 510 height 14
drag, startPoint x: 167, startPoint y: 186, endPoint x: 91, endPoint y: 176, distance: 76.5
click at [166, 186] on p "이용약관이 아래와 같이 개정될 예정이오니 서비스 이용에 참고해 주시기 바랍니다." at bounding box center [270, 188] width 510 height 11
drag, startPoint x: 13, startPoint y: 190, endPoint x: 268, endPoint y: 189, distance: 255.2
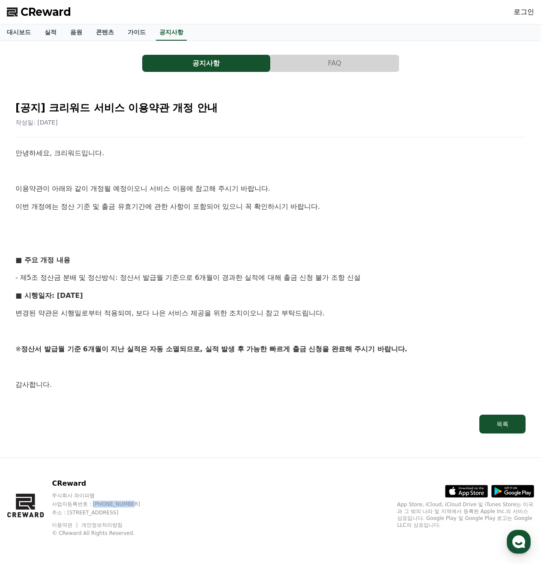
click at [267, 189] on div "[공지] 크리워드 서비스 이용약관 개정 안내 작성일: 2025-05-07 안녕하세요, 크리워드입니다. 이용약관이 아래와 같이 개정될 예정이오니…" at bounding box center [270, 264] width 520 height 350
click at [268, 189] on p "이용약관이 아래와 같이 개정될 예정이오니 서비스 이용에 참고해 주시기 바랍니다." at bounding box center [270, 188] width 510 height 11
drag, startPoint x: 15, startPoint y: 207, endPoint x: 162, endPoint y: 235, distance: 150.4
click at [325, 208] on div "[공지] 크리워드 서비스 이용약관 개정 안내 작성일: 2025-05-07 안녕하세요, 크리워드입니다. 이용약관이 아래와 같이 개정될 예정이오니…" at bounding box center [270, 263] width 513 height 343
click at [157, 236] on div "안녕하세요, 크리워드입니다. 이용약관이 아래와 같이 개정될 예정이오니 서비스 이용에 참고해 주시기 바랍니다. 이번 개정에는 정산 기준 및 출금…" at bounding box center [270, 278] width 510 height 260
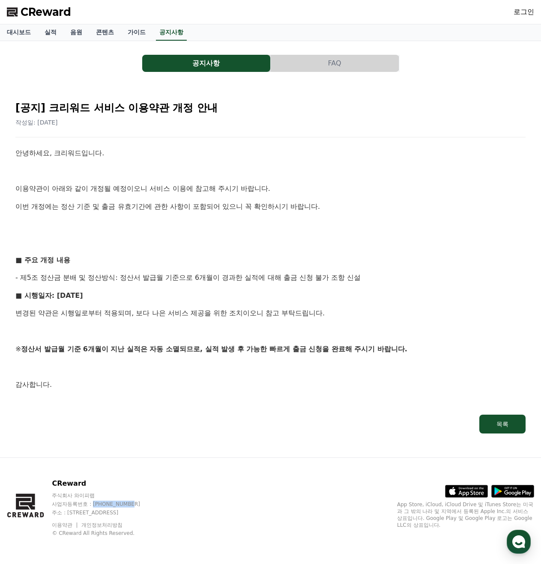
drag, startPoint x: 18, startPoint y: 279, endPoint x: 208, endPoint y: 280, distance: 190.5
click at [210, 279] on p "- 제5조 정산금 분배 및 정산방식: 정산서 발급월 기준으로 6개월이 경과한 실적에 대해 출금 신청 불가 조항 신설" at bounding box center [270, 277] width 510 height 11
click at [156, 295] on p "■ 시행일자: 2025년 5월 7일" at bounding box center [270, 295] width 510 height 11
drag, startPoint x: 16, startPoint y: 314, endPoint x: 289, endPoint y: 354, distance: 276.1
click at [322, 353] on div "안녕하세요, 크리워드입니다. 이용약관이 아래와 같이 개정될 예정이오니 서비스 이용에 참고해 주시기 바랍니다. 이번 개정에는 정산 기준 및 출금…" at bounding box center [270, 278] width 510 height 260
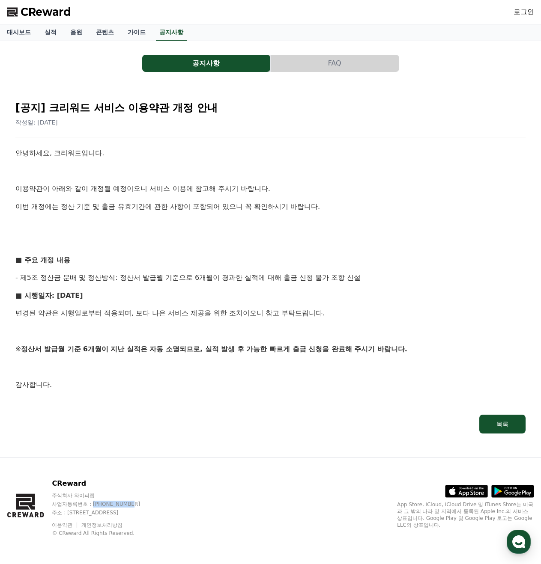
click at [211, 357] on div "안녕하세요, 크리워드입니다. 이용약관이 아래와 같이 개정될 예정이오니 서비스 이용에 참고해 주시기 바랍니다. 이번 개정에는 정산 기준 및 출금…" at bounding box center [270, 278] width 510 height 260
click at [193, 64] on button "공지사항" at bounding box center [206, 63] width 128 height 17
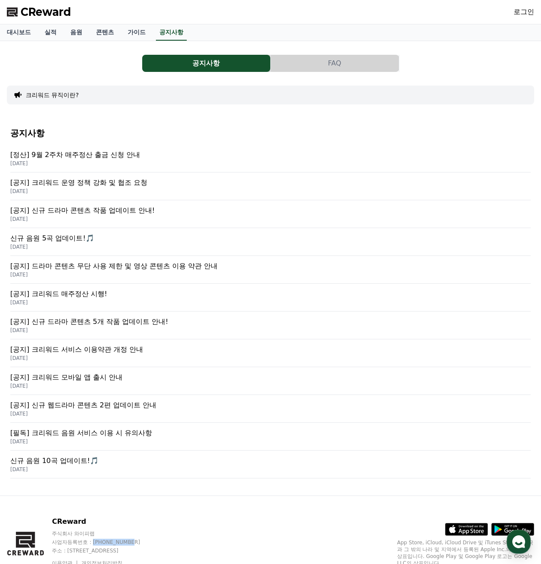
click at [71, 378] on p "[공지] 크리워드 모바일 앱 출시 안내" at bounding box center [270, 377] width 520 height 10
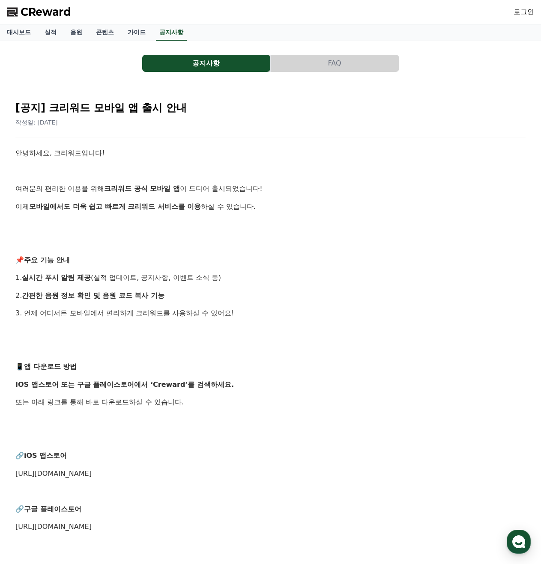
drag, startPoint x: 14, startPoint y: 194, endPoint x: 201, endPoint y: 418, distance: 292.1
click at [201, 418] on div "[공지] 크리워드 모바일 앱 출시 안내 작성일: 2025-04-15 안녕하세요, 크리워드입니다! 여러분의 편리한 이용을 위해 크리워드 공식 모…" at bounding box center [270, 379] width 513 height 575
click at [214, 425] on p at bounding box center [270, 420] width 510 height 11
click at [172, 63] on button "공지사항" at bounding box center [206, 63] width 128 height 17
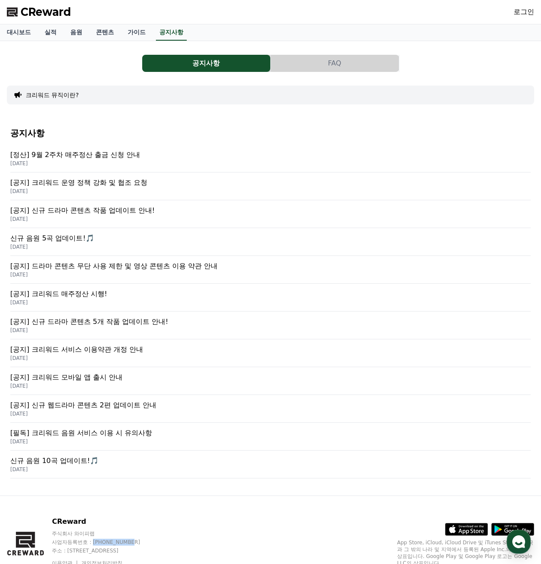
click at [58, 296] on p "[공지] 크리워드 매주정산 시행!" at bounding box center [270, 294] width 520 height 10
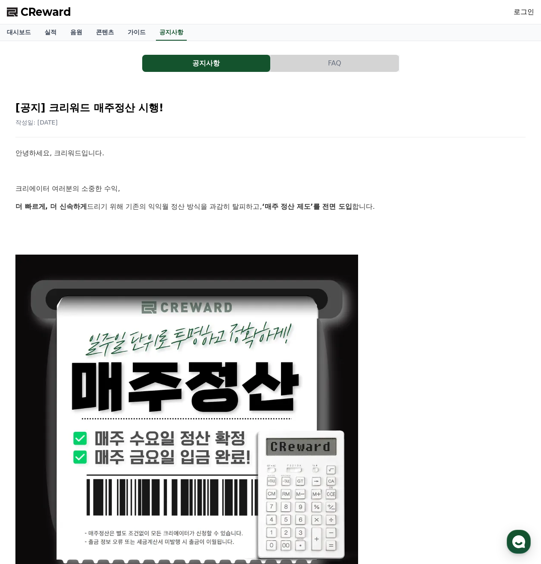
drag, startPoint x: 15, startPoint y: 188, endPoint x: 371, endPoint y: 207, distance: 356.7
click at [384, 247] on p at bounding box center [270, 242] width 510 height 11
drag, startPoint x: 164, startPoint y: 209, endPoint x: 252, endPoint y: 209, distance: 88.2
click at [252, 209] on p "더 빠르게, 더 신속하게 드리기 위해 기존의 익익월 정산 방식을 과감히 탈피하고, ‘매주 정산 제도’를 전면 도입 합니다." at bounding box center [270, 206] width 510 height 11
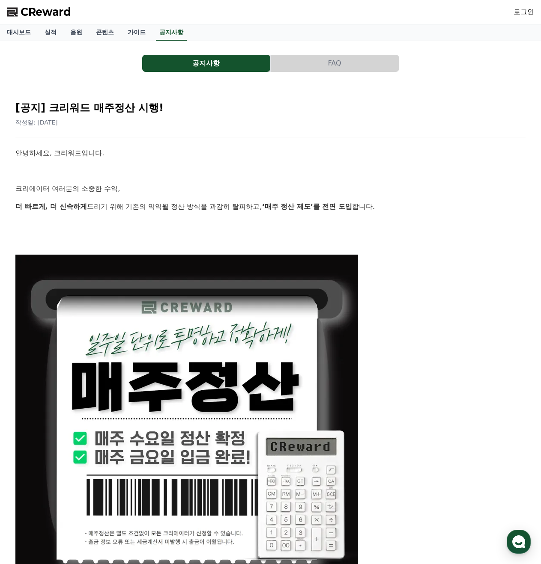
click at [252, 209] on p "더 빠르게, 더 신속하게 드리기 위해 기존의 익익월 정산 방식을 과감히 탈피하고, ‘매주 정산 제도’를 전면 도입 합니다." at bounding box center [270, 206] width 510 height 11
drag, startPoint x: 268, startPoint y: 208, endPoint x: 390, endPoint y: 208, distance: 121.6
click at [390, 208] on p "더 빠르게, 더 신속하게 드리기 위해 기존의 익익월 정산 방식을 과감히 탈피하고, ‘매주 정산 제도’를 전면 도입 합니다." at bounding box center [270, 206] width 510 height 11
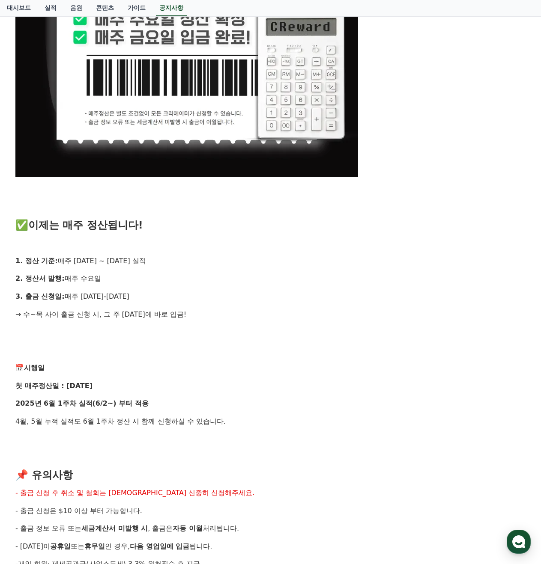
scroll to position [428, 0]
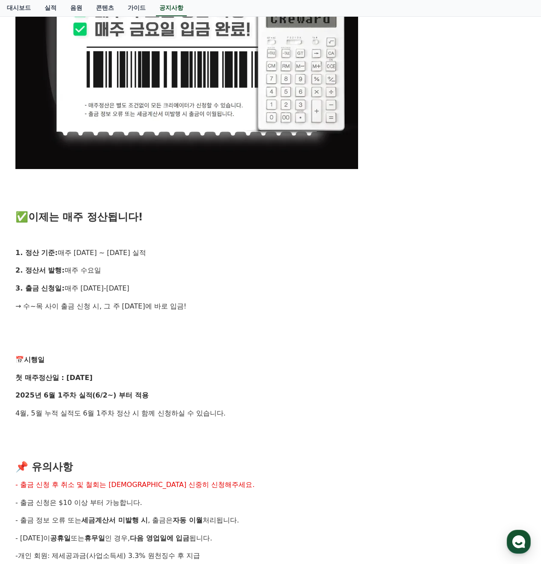
drag, startPoint x: 17, startPoint y: 250, endPoint x: 240, endPoint y: 323, distance: 234.6
click at [203, 310] on div "안녕하세요, 크리워드입니다. 크리에이터 여러분의 소중한 수익, 더 빠르게, 더 신속하게 드리기 위해 기존의 익익월 정산 방식을 과감히 탈피하고…" at bounding box center [270, 239] width 510 height 1038
drag, startPoint x: 240, startPoint y: 323, endPoint x: 220, endPoint y: 325, distance: 20.3
click at [240, 323] on h3 at bounding box center [270, 324] width 510 height 11
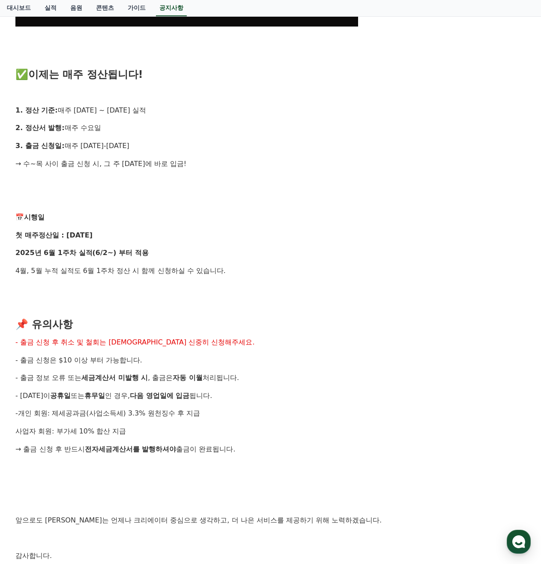
drag, startPoint x: 22, startPoint y: 343, endPoint x: 260, endPoint y: 451, distance: 261.3
click at [255, 451] on div "안녕하세요, 크리워드입니다. 크리에이터 여러분의 소중한 수익, 더 빠르게, 더 신속하게 드리기 위해 기존의 익익월 정산 방식을 과감히 탈피하고…" at bounding box center [270, 96] width 510 height 1038
click at [282, 447] on p "→ 출금 신청 후 반드시 전자세금계산서를 발행하셔야 출금이 완료됩니다." at bounding box center [270, 449] width 510 height 11
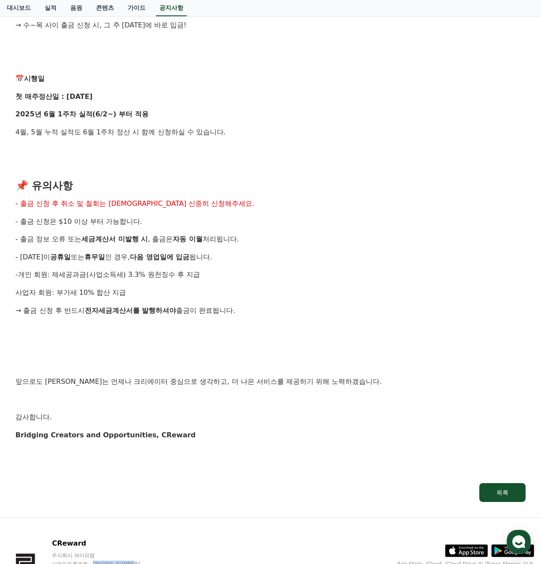
scroll to position [714, 0]
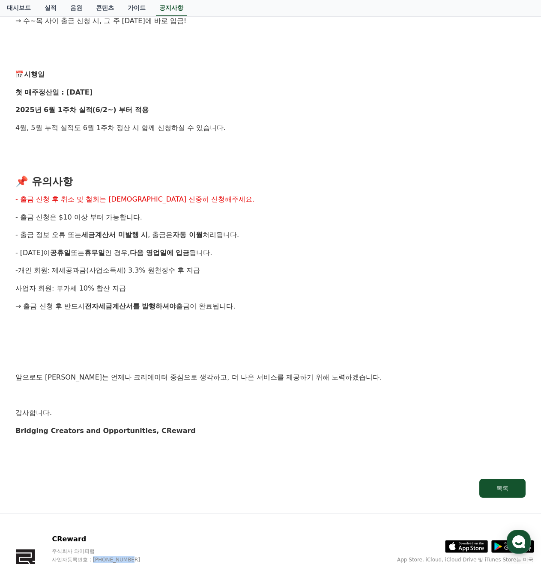
click at [253, 324] on p at bounding box center [270, 324] width 510 height 11
drag, startPoint x: 147, startPoint y: 306, endPoint x: 253, endPoint y: 307, distance: 106.6
click at [216, 307] on p "→ 출금 신청 후 반드시 전자세금계산서를 발행하셔야 출금이 완료됩니다." at bounding box center [270, 306] width 510 height 11
click at [292, 307] on p "→ 출금 신청 후 반드시 전자세금계산서를 발행하셔야 출금이 완료됩니다." at bounding box center [270, 306] width 510 height 11
drag, startPoint x: 117, startPoint y: 291, endPoint x: 133, endPoint y: 291, distance: 16.3
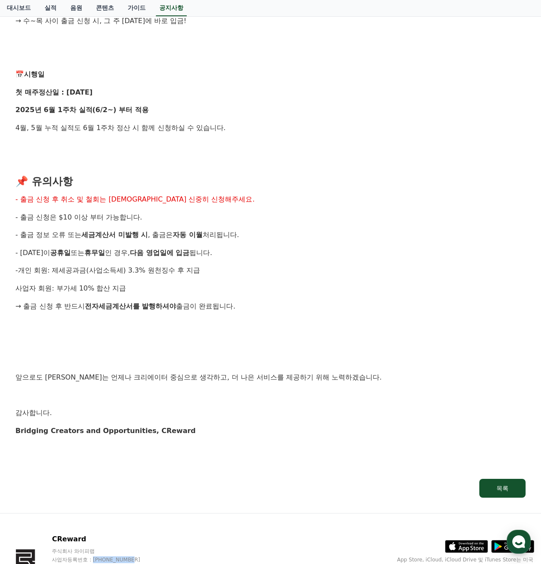
click at [133, 291] on p "사업자 회원: 부가세 10% 합산 지급" at bounding box center [270, 288] width 510 height 11
click at [168, 292] on p "사업자 회원: 부가세 10% 합산 지급" at bounding box center [270, 288] width 510 height 11
drag, startPoint x: 13, startPoint y: 379, endPoint x: 321, endPoint y: 379, distance: 307.8
click at [172, 340] on p at bounding box center [270, 341] width 510 height 11
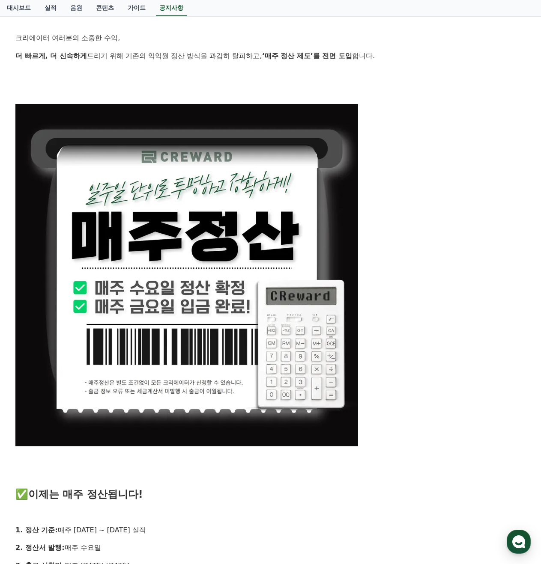
scroll to position [143, 0]
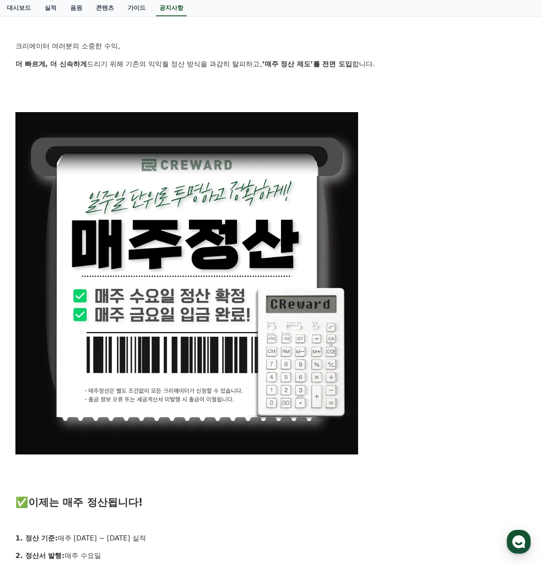
click at [400, 421] on p at bounding box center [270, 283] width 510 height 342
click at [408, 387] on p at bounding box center [270, 283] width 510 height 342
drag, startPoint x: 420, startPoint y: 352, endPoint x: 360, endPoint y: 348, distance: 59.2
click at [420, 352] on p at bounding box center [270, 283] width 510 height 342
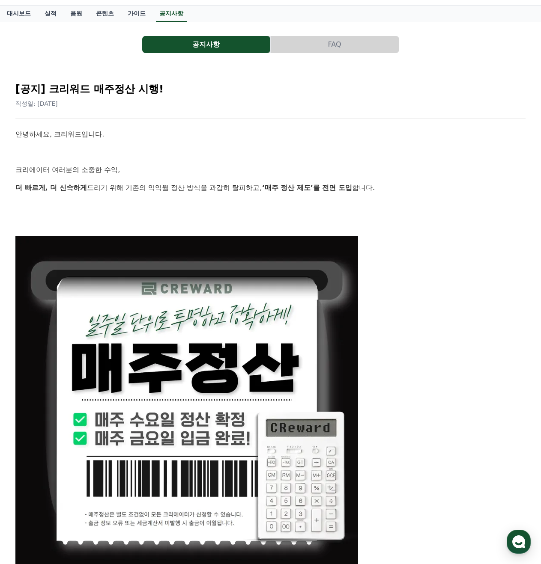
scroll to position [0, 0]
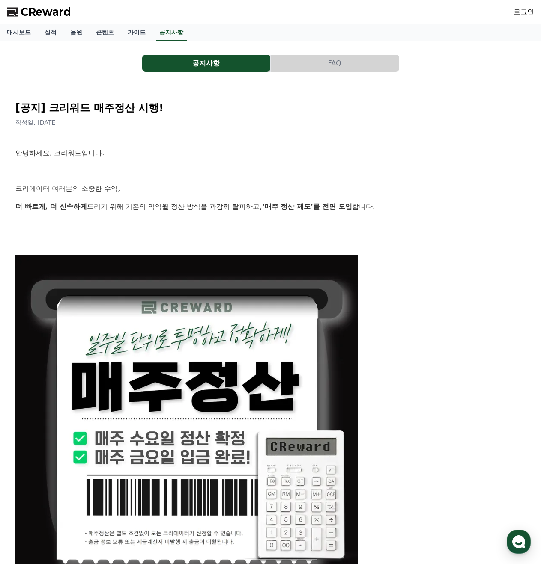
click at [194, 58] on button "공지사항" at bounding box center [206, 63] width 128 height 17
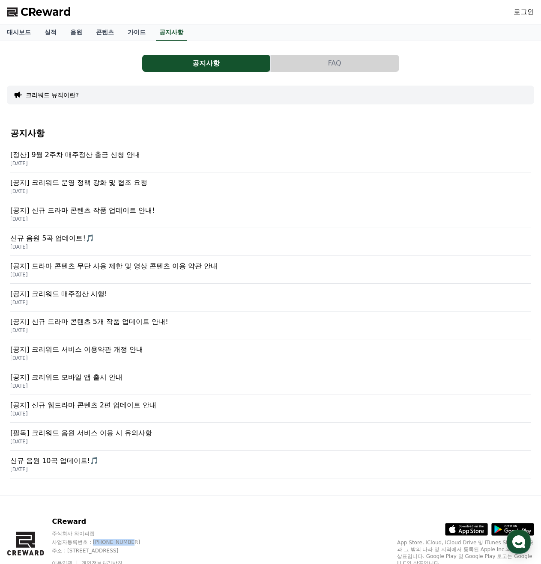
click at [102, 266] on p "[공지] 드라마 콘텐츠 무단 사용 제한 및 영상 콘텐츠 이용 약관 안내" at bounding box center [270, 266] width 520 height 10
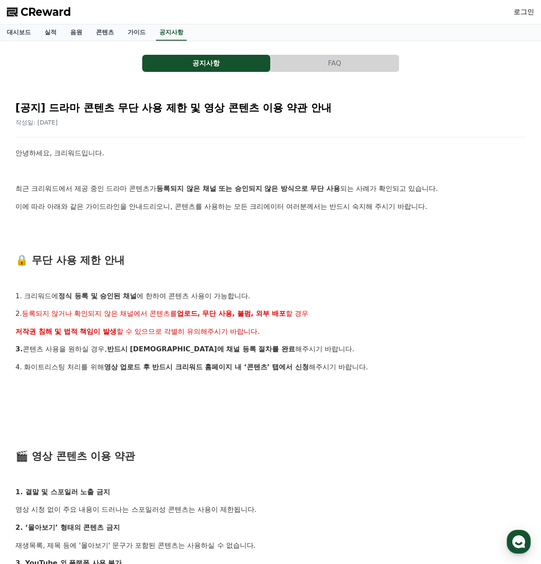
drag, startPoint x: 16, startPoint y: 186, endPoint x: 199, endPoint y: 392, distance: 274.7
click at [199, 391] on div "안녕하세요, 크리워드입니다. 최근 크리워드에서 제공 중인 드라마 콘텐츠가 등록되지 않은 채널 또는 승인되지 않은 방식으로 무단 사용 되는 사례…" at bounding box center [270, 519] width 510 height 742
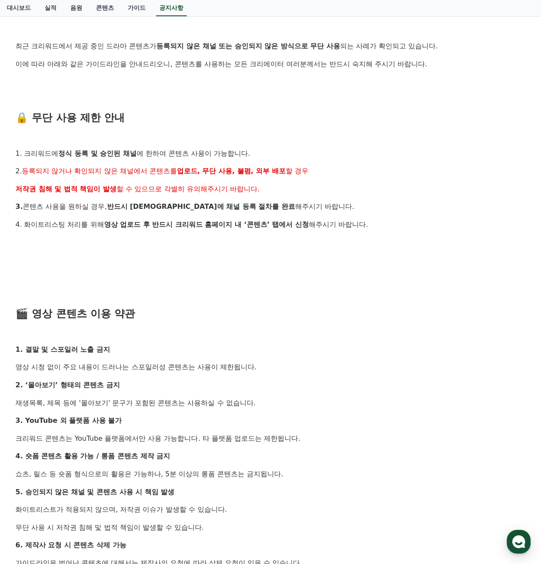
scroll to position [286, 0]
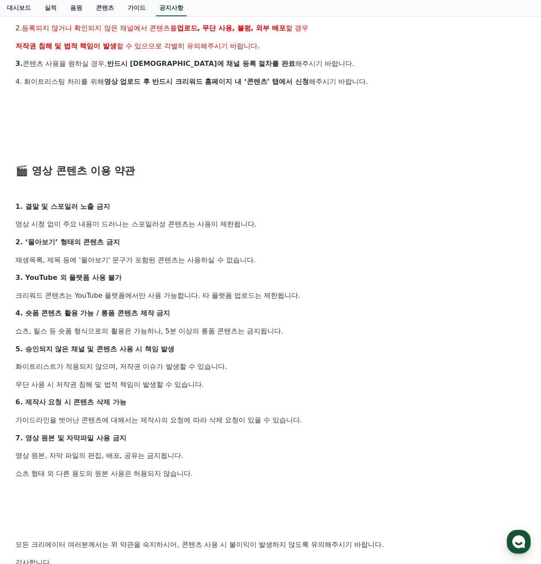
click at [161, 208] on p "1. 결말 및 스포일러 노출 금지" at bounding box center [270, 206] width 510 height 11
drag, startPoint x: 24, startPoint y: 207, endPoint x: 140, endPoint y: 286, distance: 139.3
click at [140, 286] on div "안녕하세요, 크리워드입니다. 최근 크리워드에서 제공 중인 드라마 콘텐츠가 등록되지 않은 채널 또는 승인되지 않은 방식으로 무단 사용 되는 사례…" at bounding box center [270, 233] width 510 height 742
click at [140, 281] on p "3. YouTube 외 플랫폼 사용 불가" at bounding box center [270, 277] width 510 height 11
drag, startPoint x: 11, startPoint y: 295, endPoint x: 240, endPoint y: 464, distance: 284.4
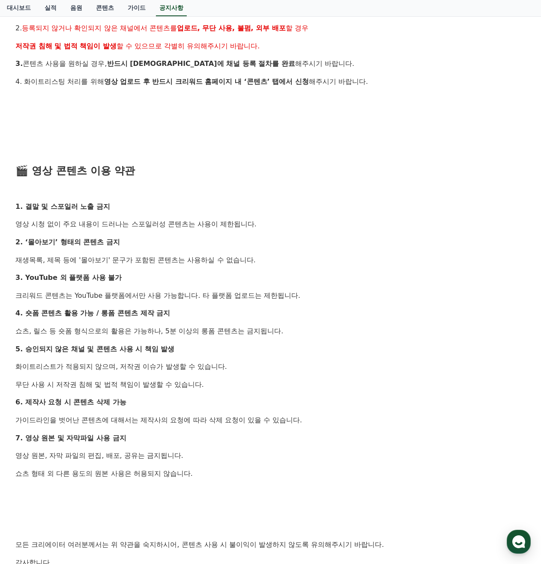
click at [240, 464] on div "[공지] 드라마 콘텐츠 무단 사용 제한 및 영상 콘텐츠 이용 약관 안내 작성일: 2025-07-23 안녕하세요, 크리워드입니다. 최근 크리워드…" at bounding box center [270, 219] width 520 height 831
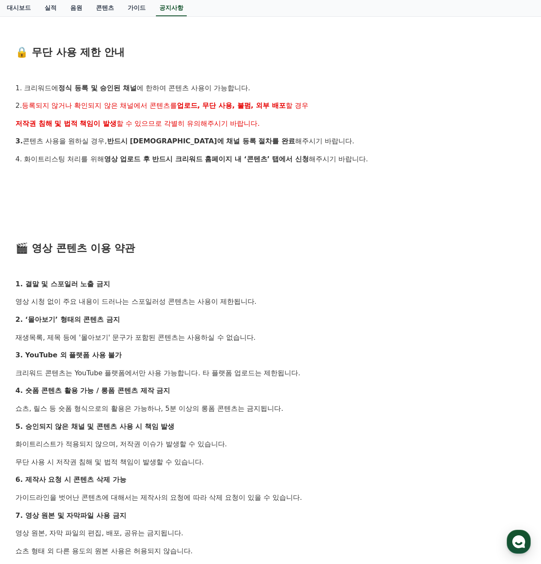
scroll to position [0, 0]
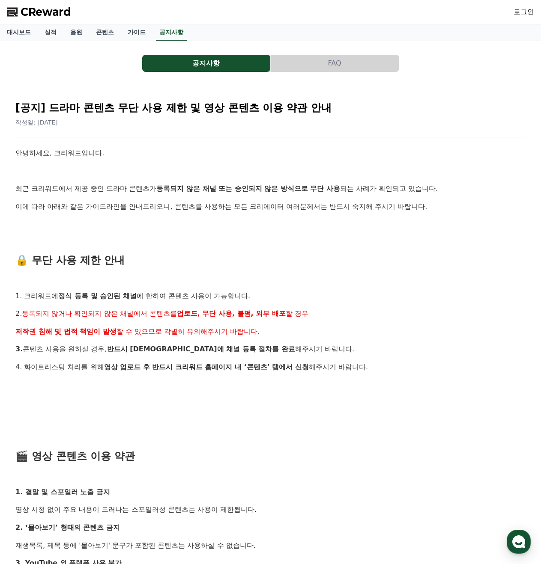
click at [199, 255] on h3 "🔒 무단 사용 제한 안내" at bounding box center [270, 260] width 510 height 11
click at [192, 65] on button "공지사항" at bounding box center [206, 63] width 128 height 17
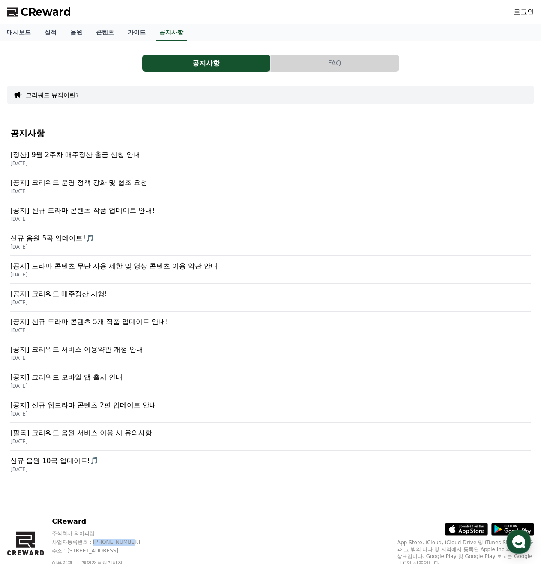
click at [68, 238] on p "신규 음원 5곡 업데이트!🎵" at bounding box center [270, 238] width 520 height 10
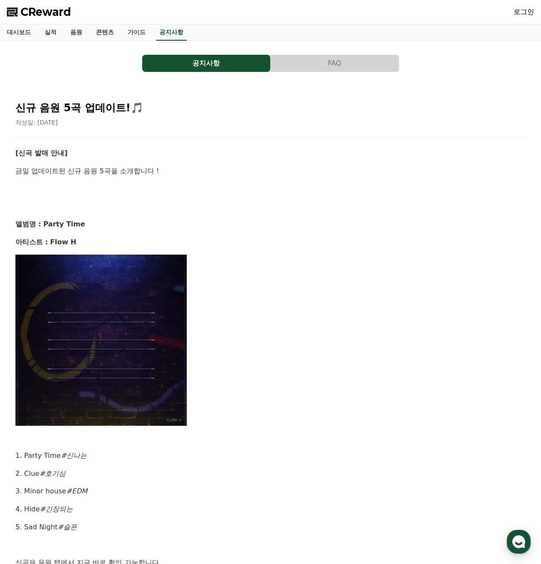
drag, startPoint x: 15, startPoint y: 243, endPoint x: 107, endPoint y: 243, distance: 92.5
click at [102, 243] on div "신규 음원 5곡 업데이트!🎵 작성일: 2025-08-14 [신곡 발매 안내] 금일 업데이트된 신규 음원 5곡을 소개합니다 ! 앨범명 : Par…" at bounding box center [270, 415] width 513 height 646
click at [140, 244] on p "아티스트 : Flow H" at bounding box center [270, 242] width 510 height 11
click at [206, 238] on p "아티스트 : Flow H" at bounding box center [270, 242] width 510 height 11
click at [167, 34] on link "공지사항" at bounding box center [171, 32] width 31 height 16
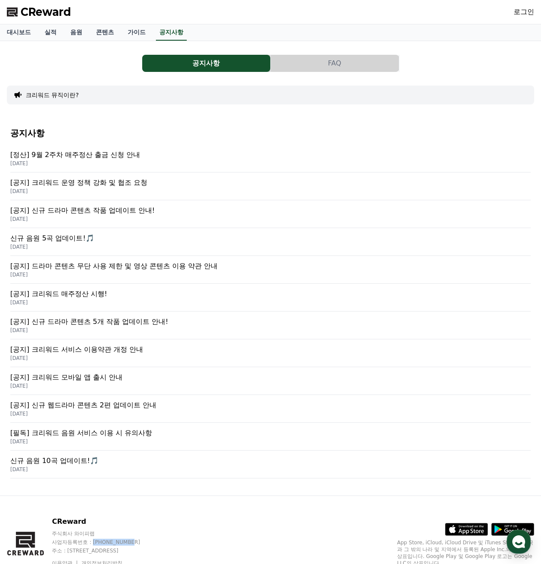
click at [79, 155] on p "[정산] 9월 2주차 매주정산 출금 신청 안내" at bounding box center [270, 155] width 520 height 10
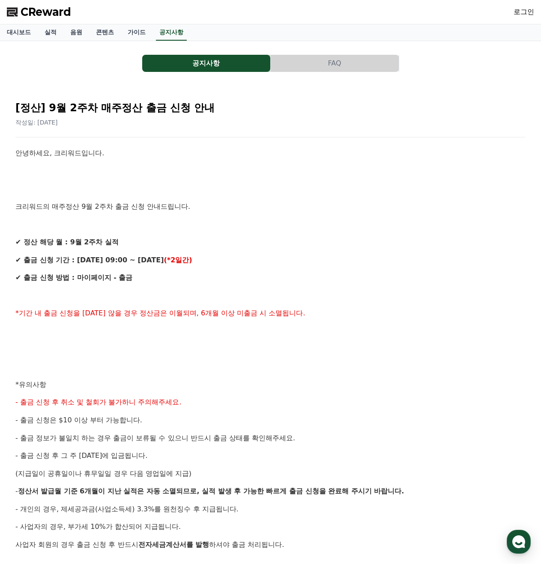
click at [204, 62] on button "공지사항" at bounding box center [206, 63] width 128 height 17
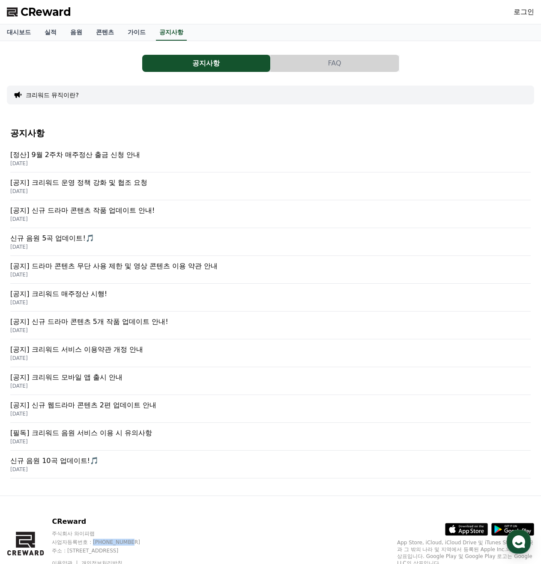
click at [95, 436] on p "[필독] 크리워드 음원 서비스 이용 시 유의사항" at bounding box center [270, 433] width 520 height 10
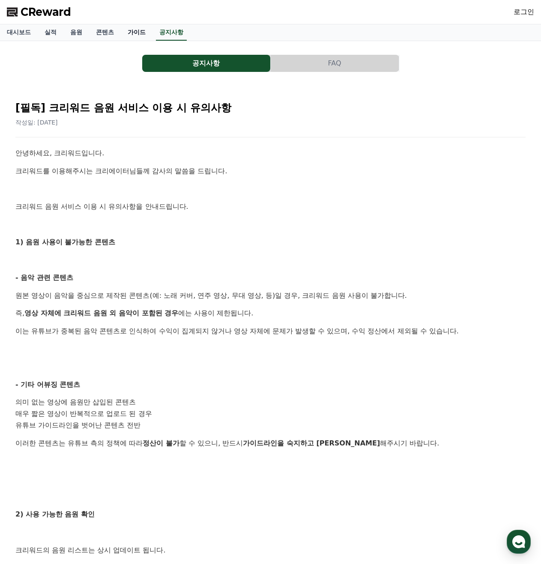
click at [134, 31] on link "가이드" at bounding box center [137, 32] width 32 height 16
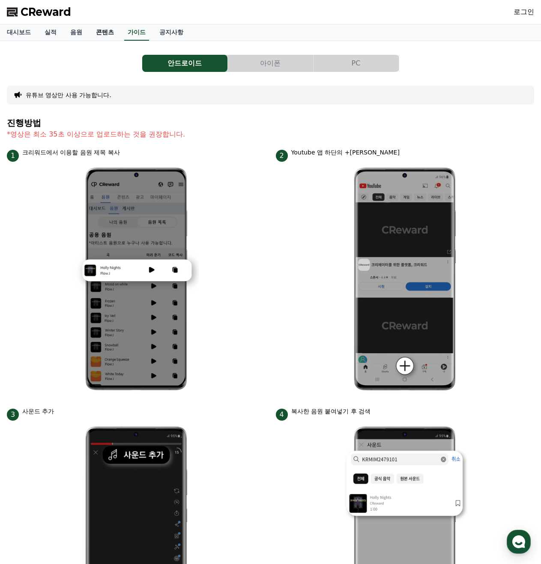
click at [101, 35] on link "콘텐츠" at bounding box center [105, 32] width 32 height 16
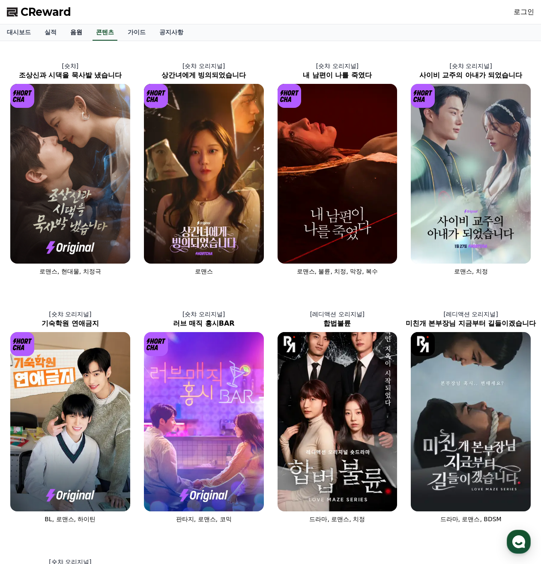
click at [77, 34] on link "음원" at bounding box center [76, 32] width 26 height 16
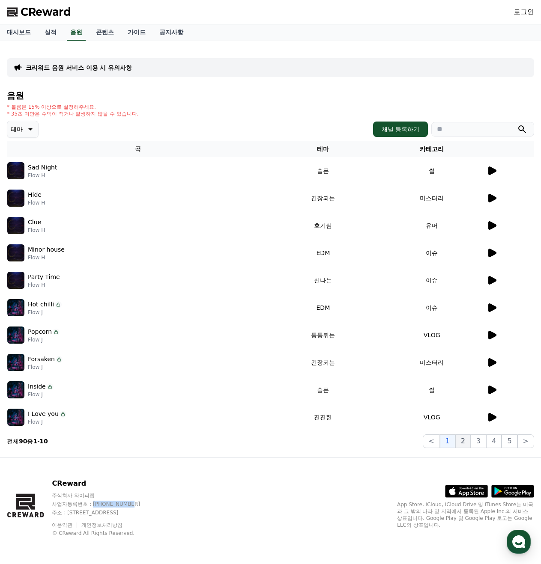
click at [465, 441] on button "2" at bounding box center [462, 442] width 15 height 14
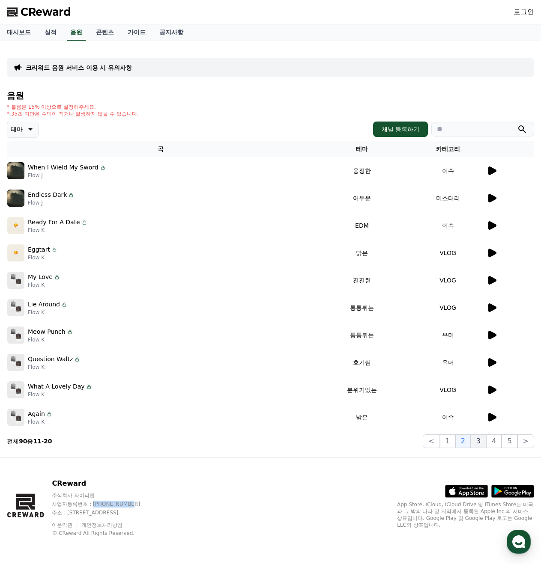
click at [479, 443] on button "3" at bounding box center [477, 442] width 15 height 14
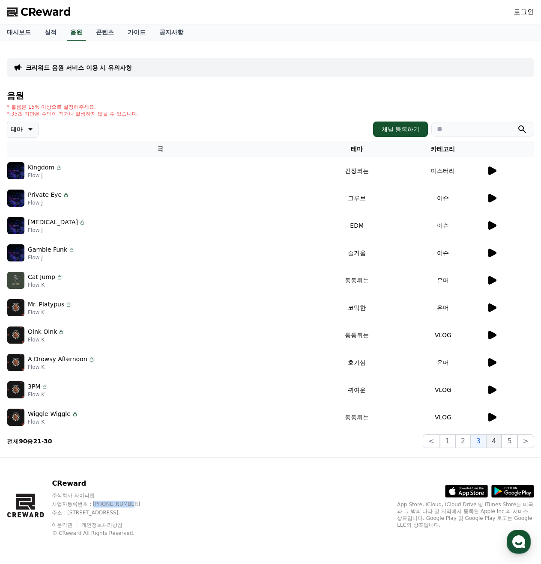
click at [492, 442] on button "4" at bounding box center [493, 442] width 15 height 14
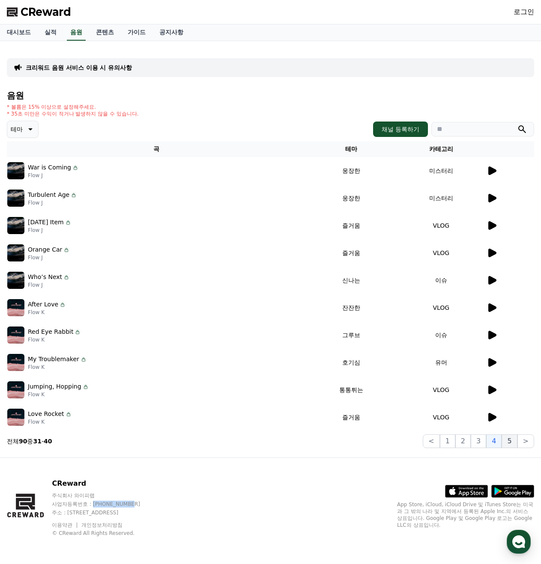
click at [511, 442] on button "5" at bounding box center [508, 442] width 15 height 14
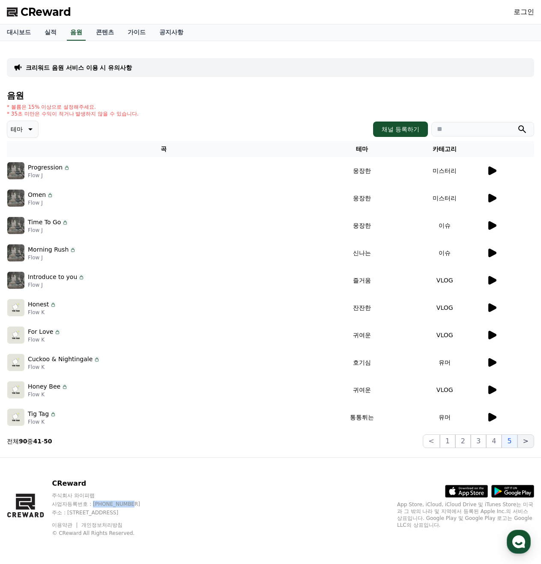
click at [531, 443] on button ">" at bounding box center [525, 442] width 17 height 14
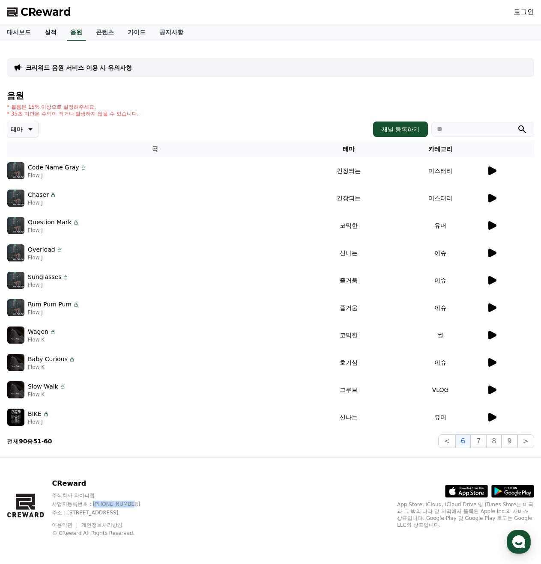
click at [50, 33] on link "실적" at bounding box center [51, 32] width 26 height 16
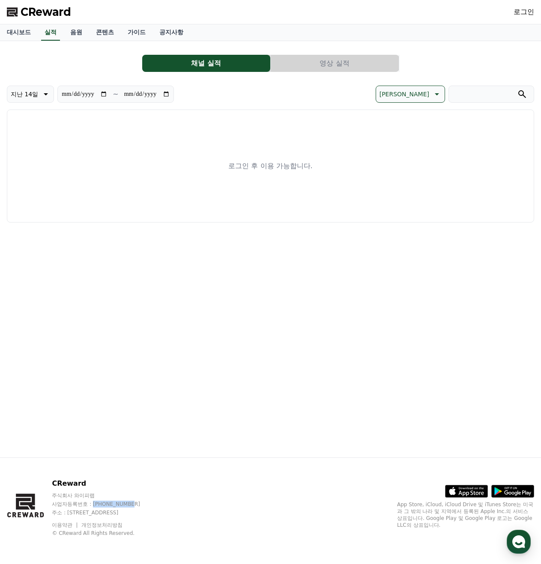
click at [275, 97] on div "최신순" at bounding box center [403, 94] width 264 height 17
click at [18, 33] on link "대시보드" at bounding box center [19, 32] width 38 height 16
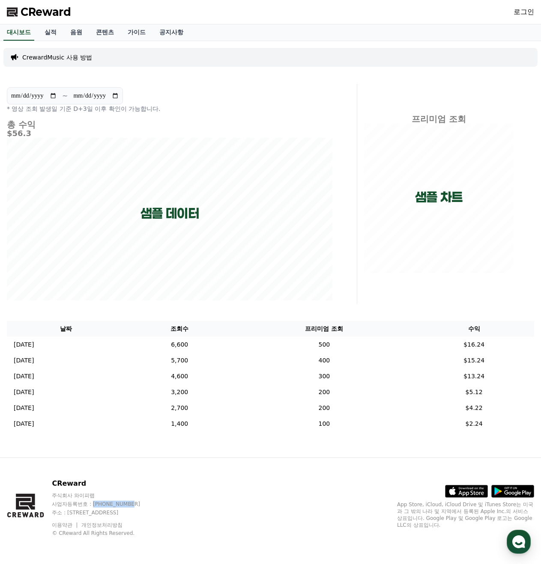
drag, startPoint x: 15, startPoint y: 112, endPoint x: 184, endPoint y: 108, distance: 169.2
click at [184, 108] on p "* 영상 조회 발생일 기준 D+3일 이후 확인이 가능합니다." at bounding box center [170, 108] width 326 height 9
click at [223, 106] on p "* 영상 조회 발생일 기준 D+3일 이후 확인이 가능합니다." at bounding box center [170, 108] width 326 height 9
click at [354, 80] on div "**********" at bounding box center [270, 249] width 541 height 417
